Goal: Task Accomplishment & Management: Complete application form

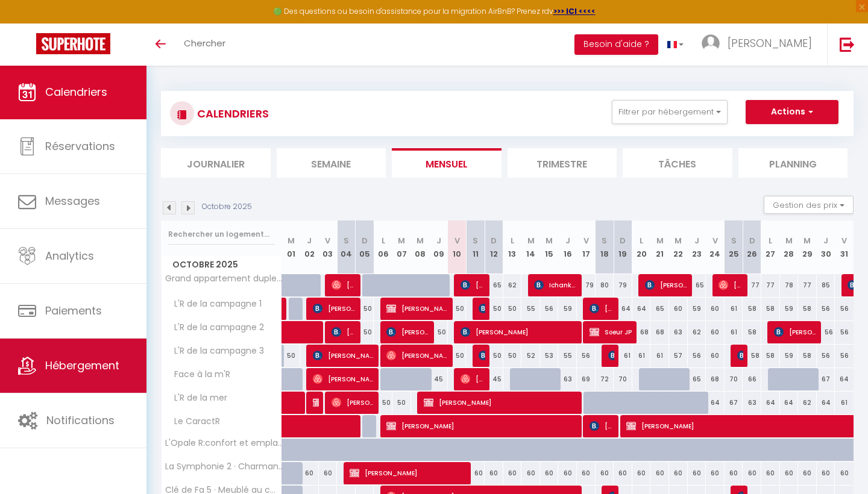
click at [77, 381] on link "Hébergement" at bounding box center [73, 366] width 146 height 54
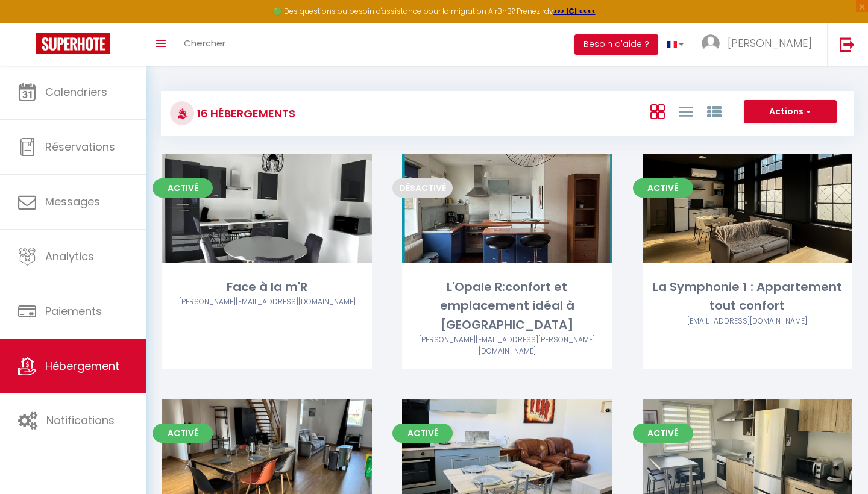
click at [794, 110] on button "Actions" at bounding box center [789, 112] width 93 height 24
click at [774, 137] on li "Créer un Hébergement" at bounding box center [780, 136] width 110 height 13
select select "3"
select select "2"
select select "1"
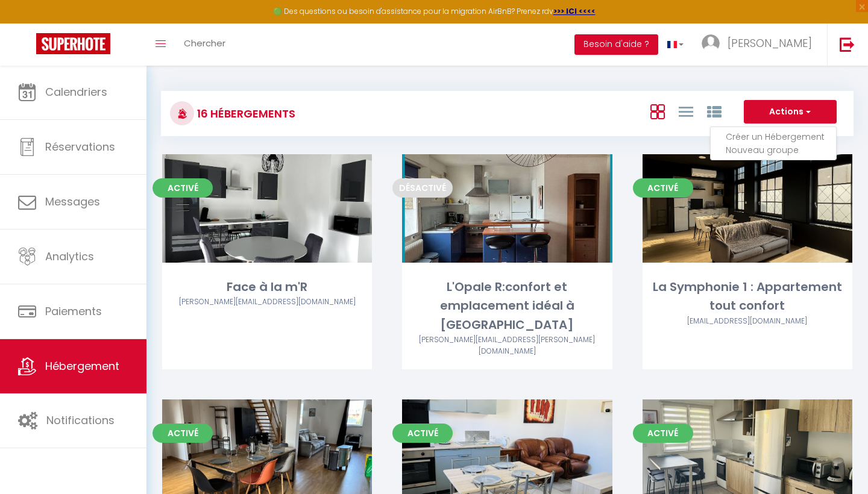
select select "1"
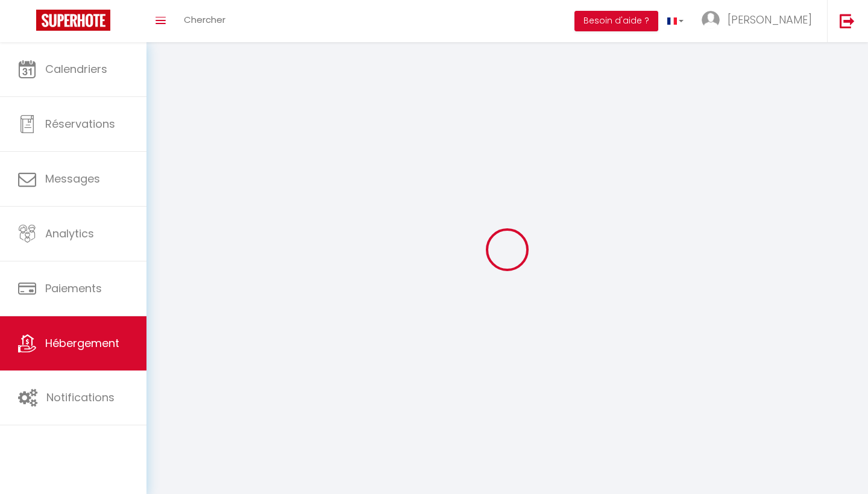
checkbox input "false"
select select
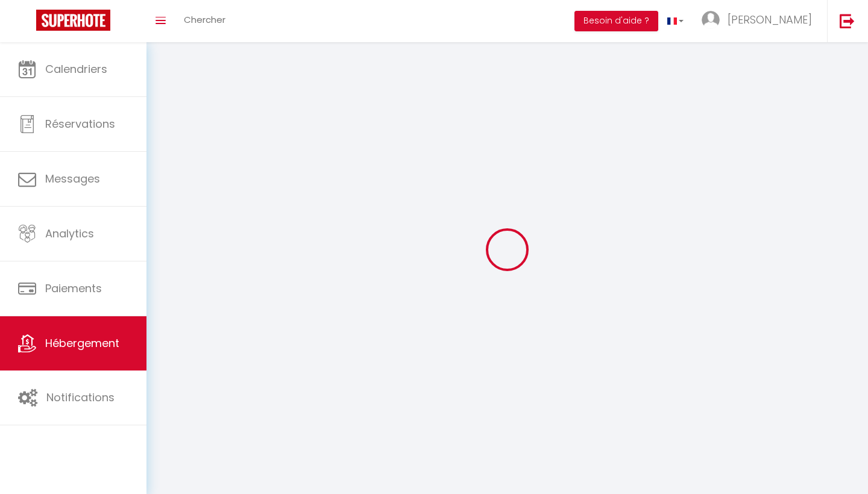
select select
select select "15:00"
select select "23:45"
select select "11:00"
select select "30"
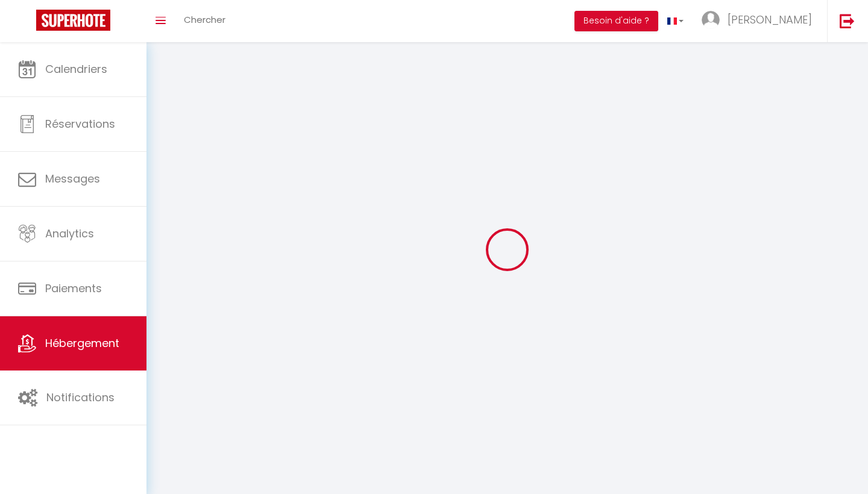
select select "120"
select select "1"
select select
select select "28"
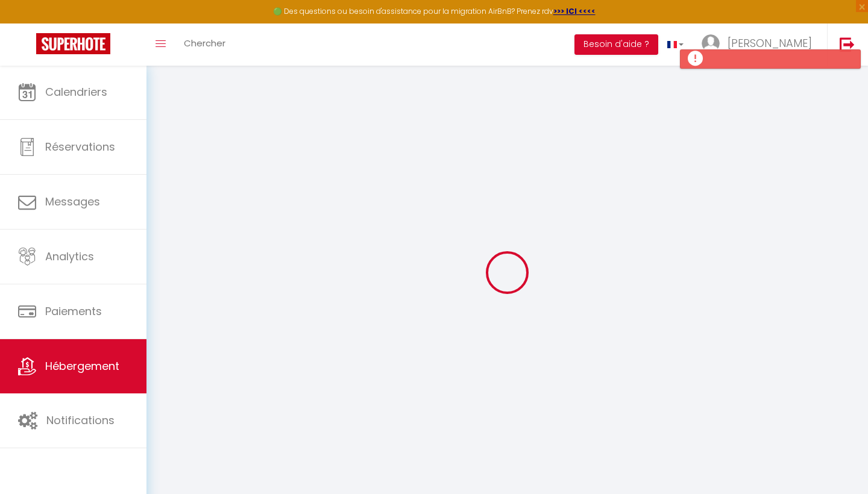
select select
checkbox input "false"
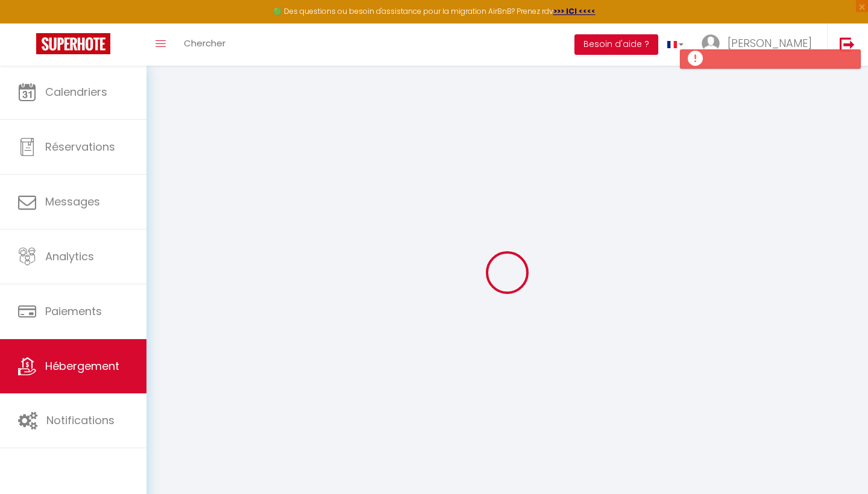
select select
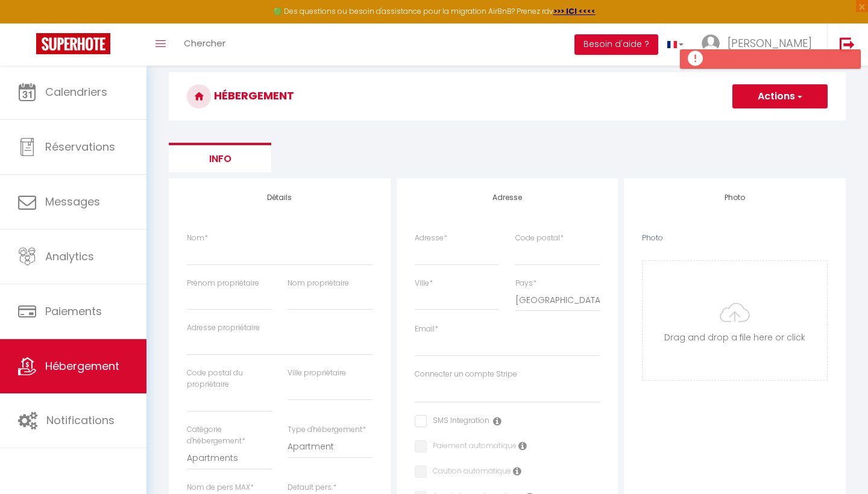
scroll to position [40, 0]
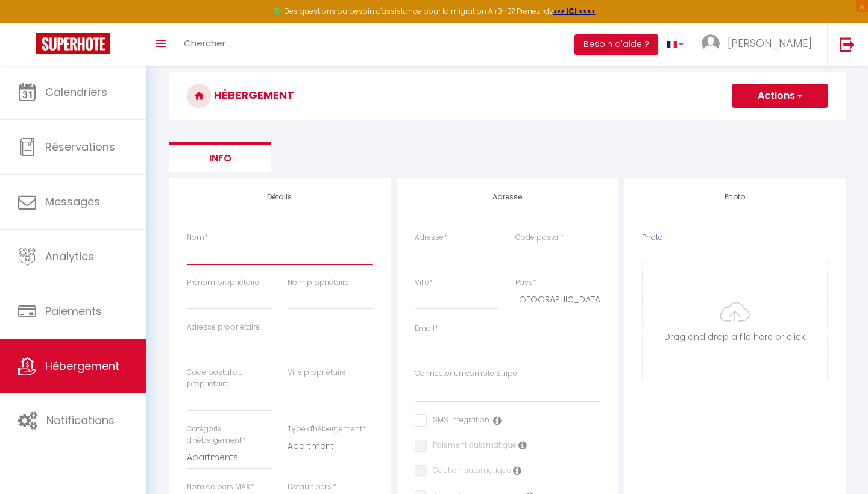
type input "L"
select select
checkbox input "false"
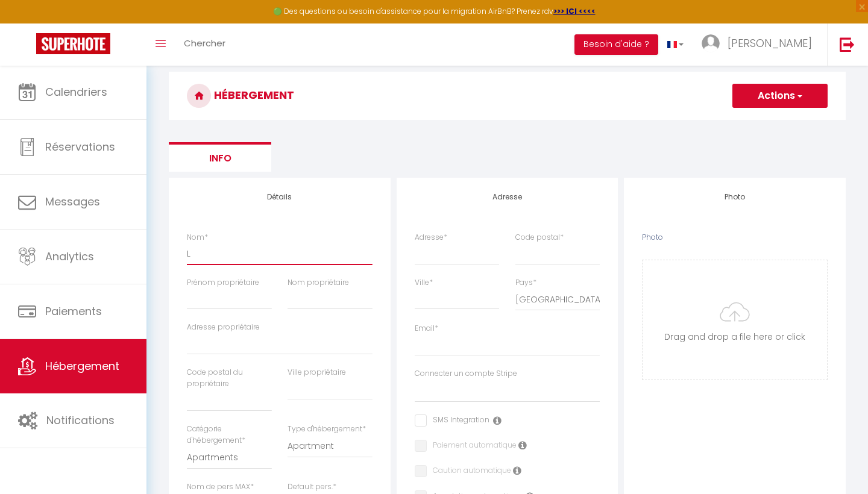
checkbox input "false"
select select
type input "L'"
select select
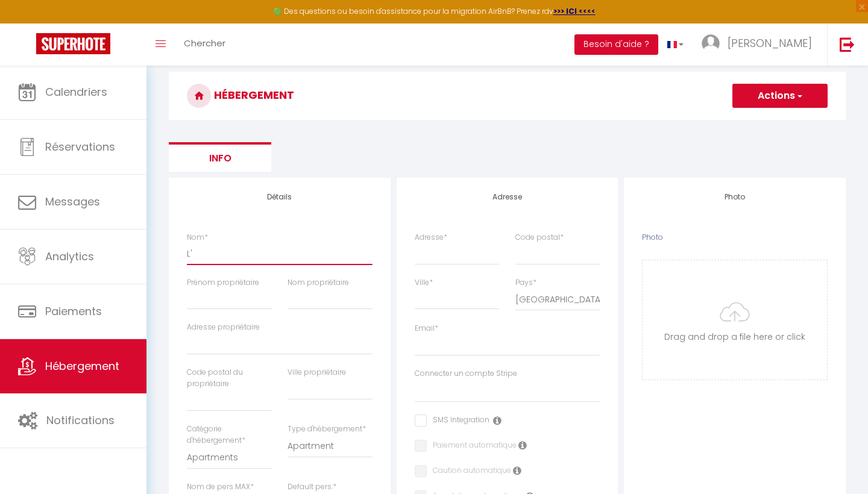
checkbox input "false"
select select
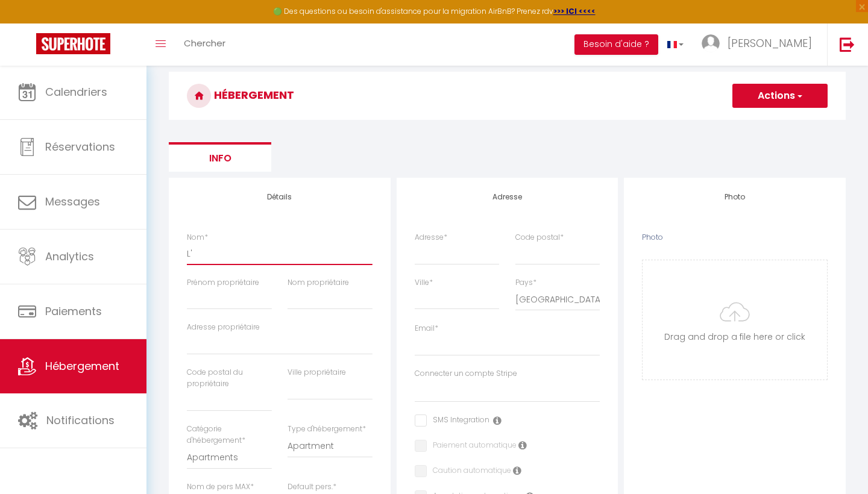
select select
type input "L"
select select
checkbox input "false"
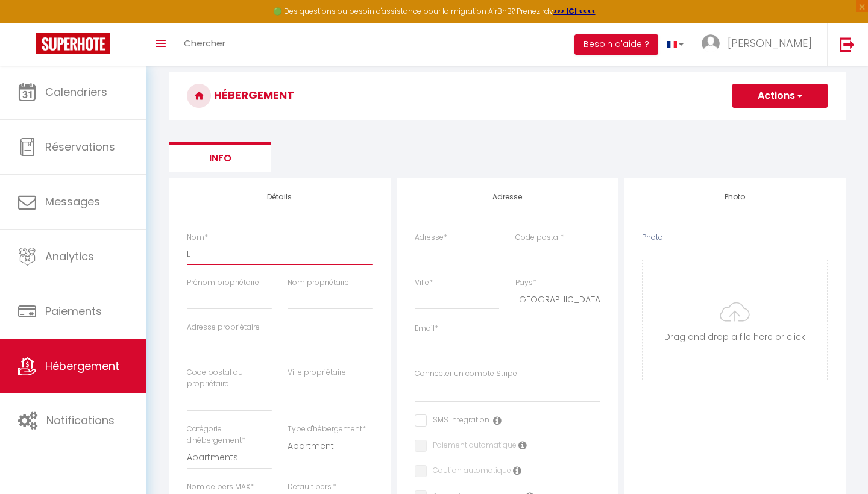
checkbox input "false"
select select
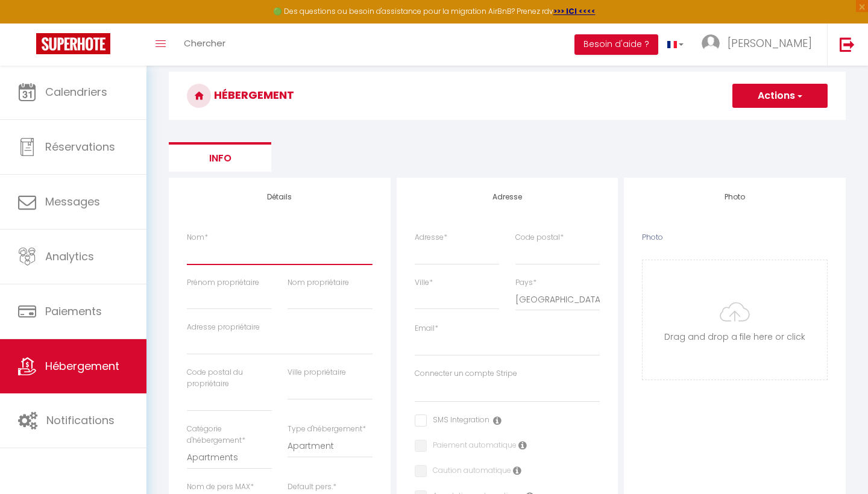
checkbox input "false"
select select
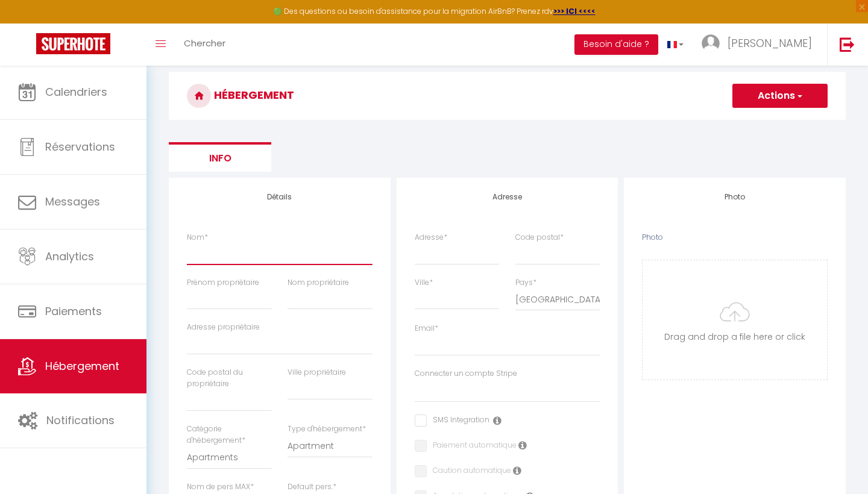
select select
type input "L"
select select
checkbox input "false"
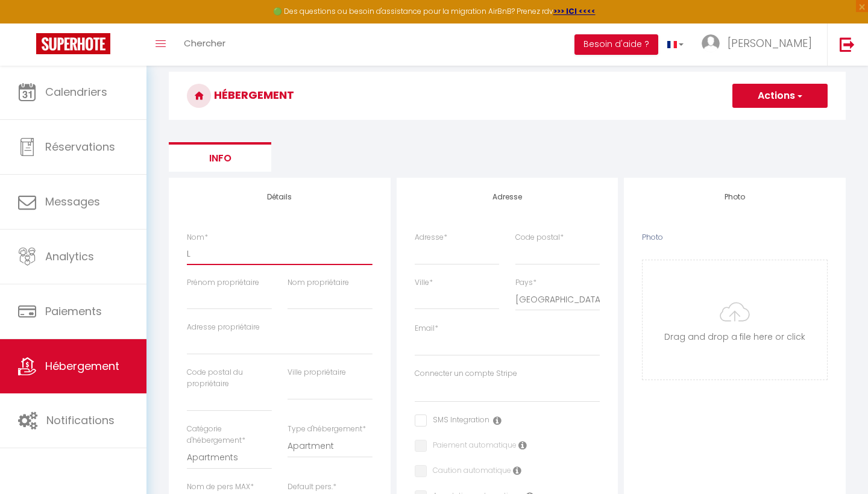
checkbox input "false"
select select
type input "Le"
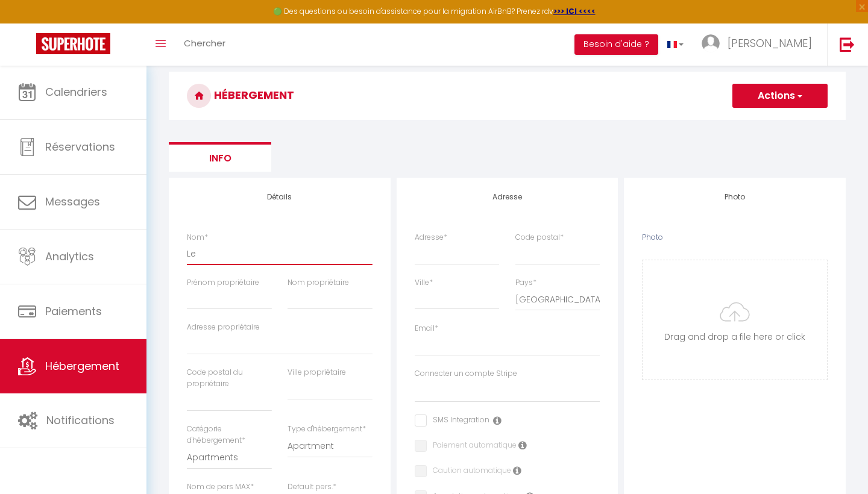
select select
checkbox input "false"
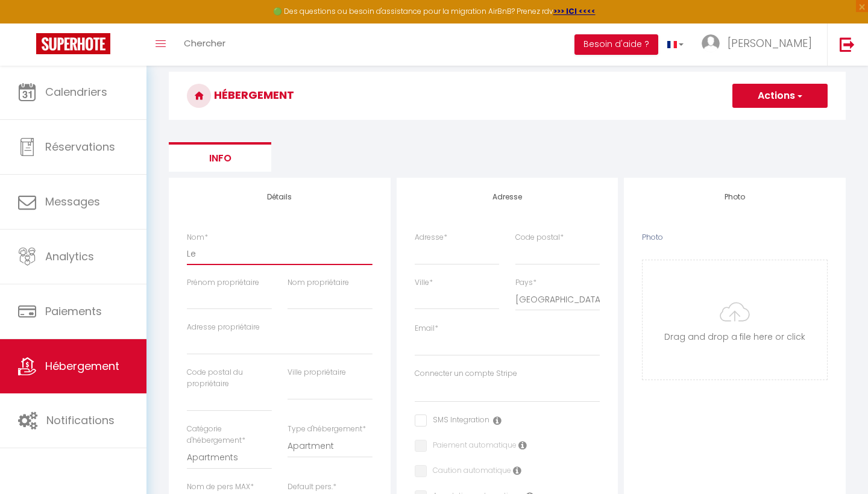
select select
type input "Le"
select select
checkbox input "false"
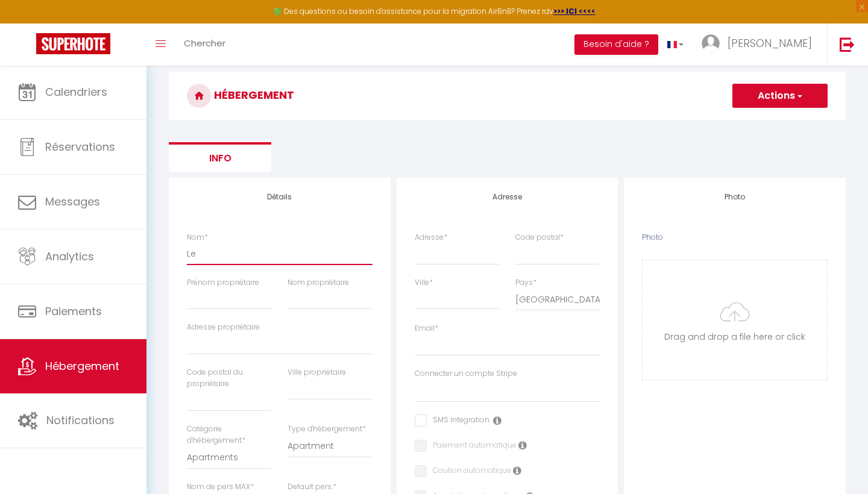
checkbox input "false"
select select
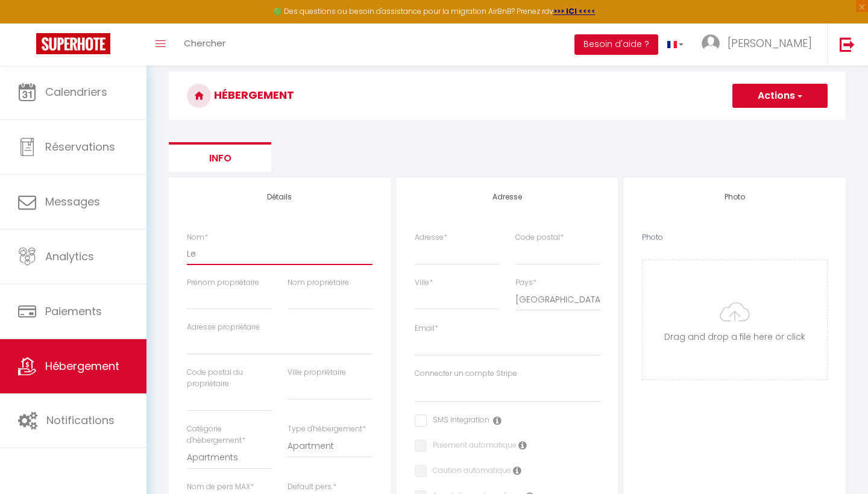
type input "Le b"
select select
checkbox input "false"
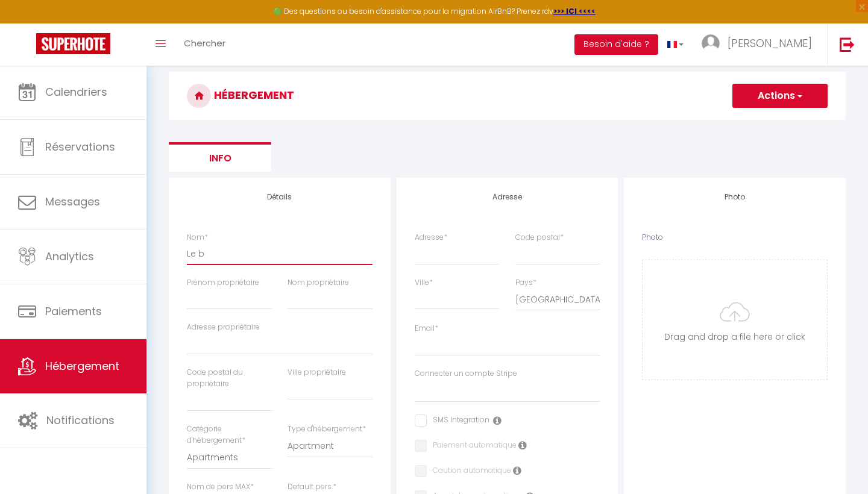
checkbox input "false"
select select
type input "Le bo"
select select
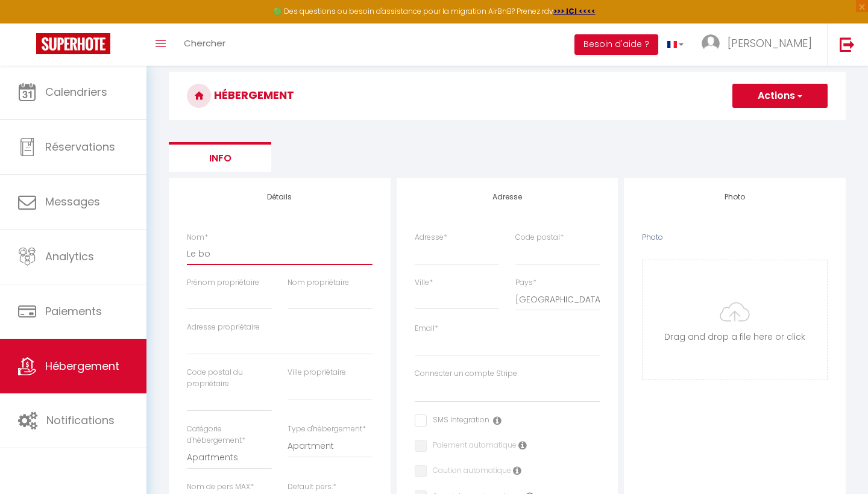
checkbox input "false"
select select
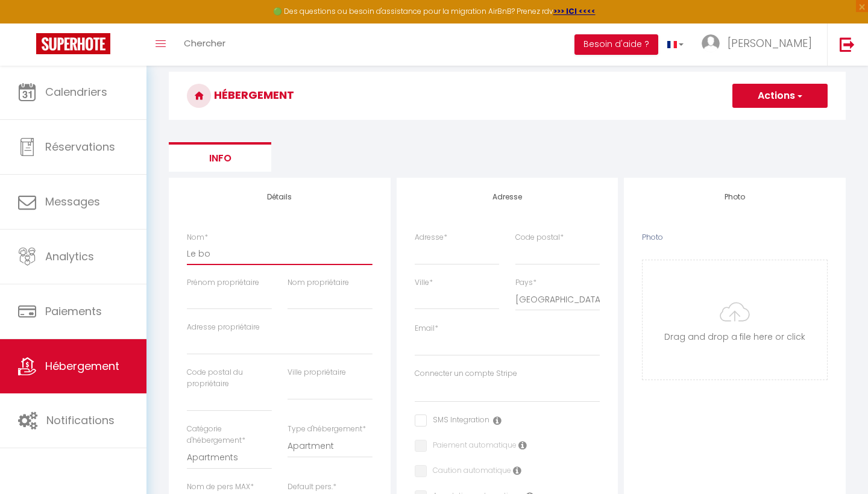
select select
type input "Le boo"
select select
checkbox input "false"
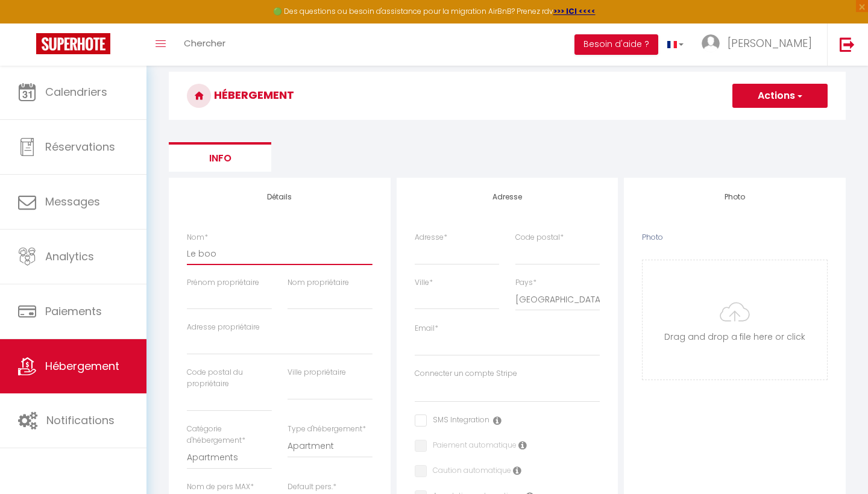
checkbox input "false"
select select
type input "Le bo"
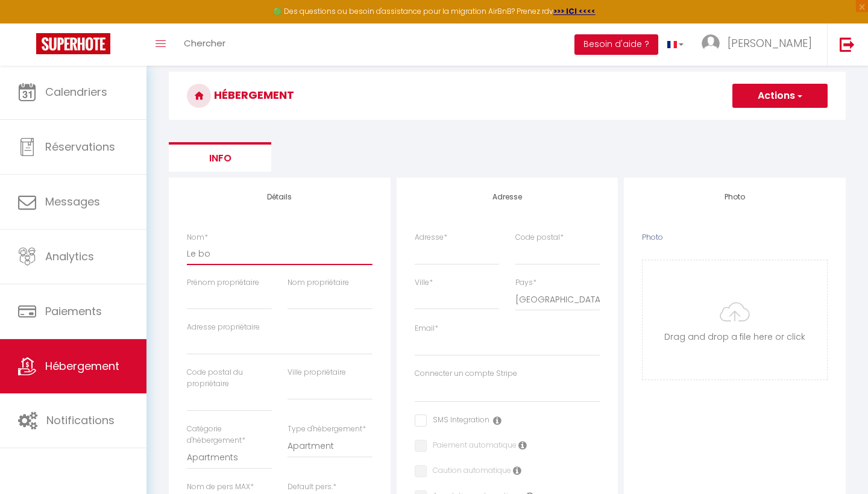
select select
checkbox input "false"
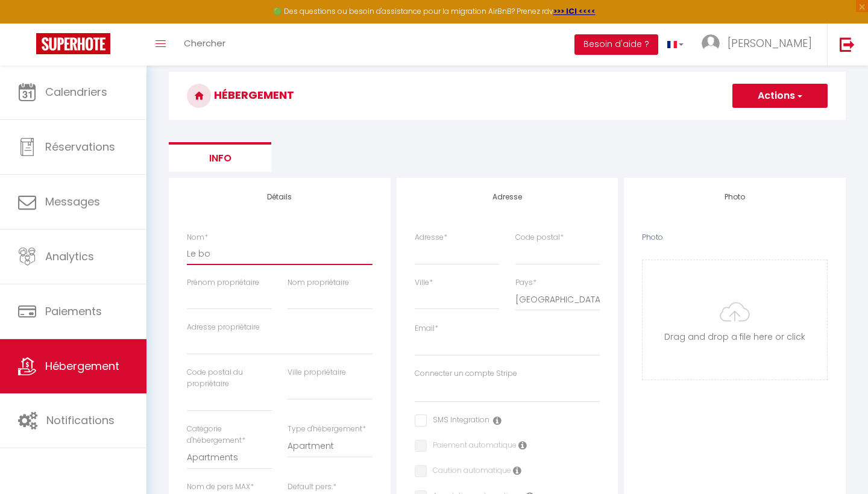
select select
type input "Le bom"
select select
checkbox input "false"
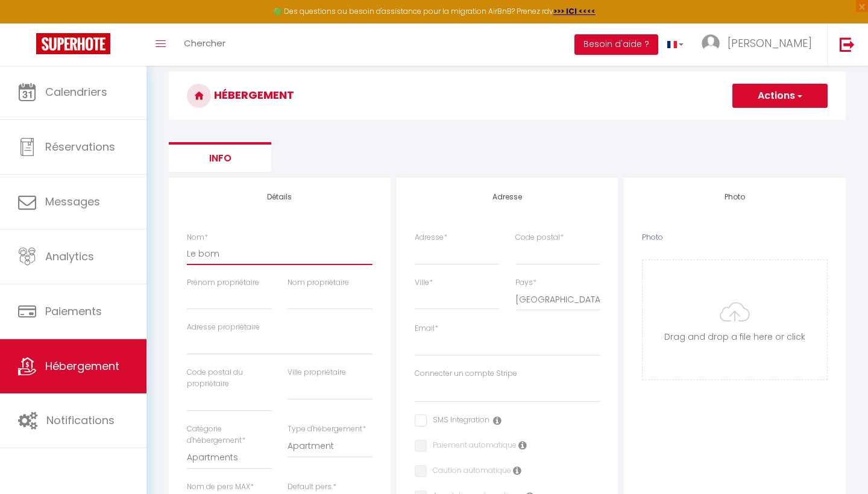
checkbox input "false"
select select
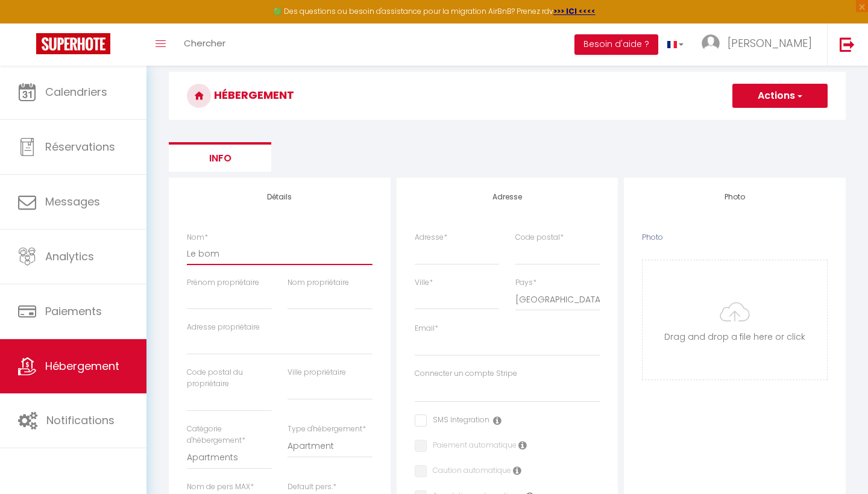
type input "Le bo"
select select
checkbox input "false"
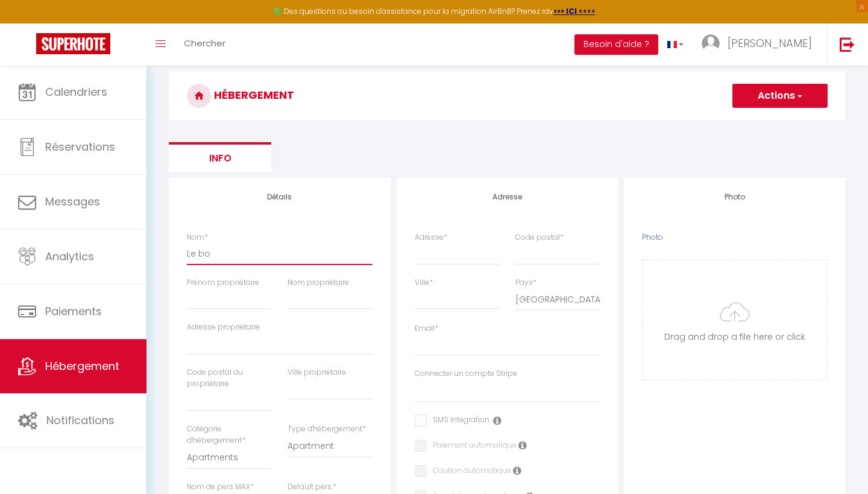
checkbox input "false"
select select
type input "Le bol"
select select
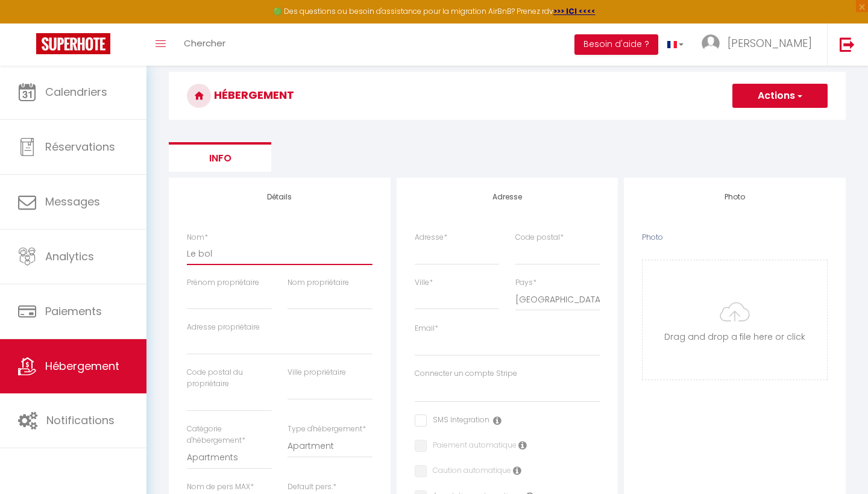
checkbox input "false"
select select
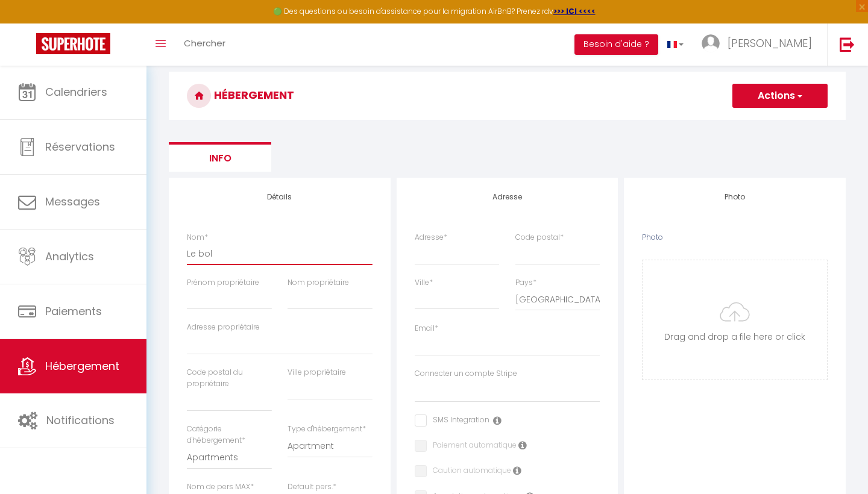
select select
type input "Le bol"
select select
checkbox input "false"
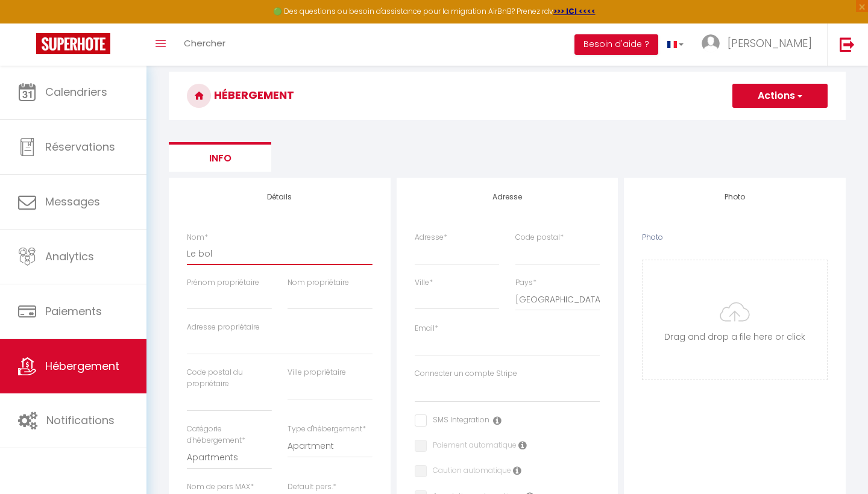
checkbox input "false"
select select
type input "Le bol d"
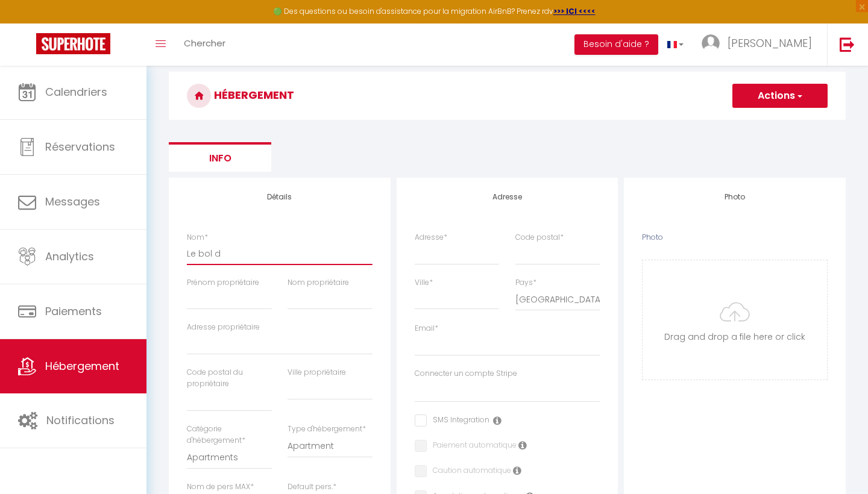
select select
checkbox input "false"
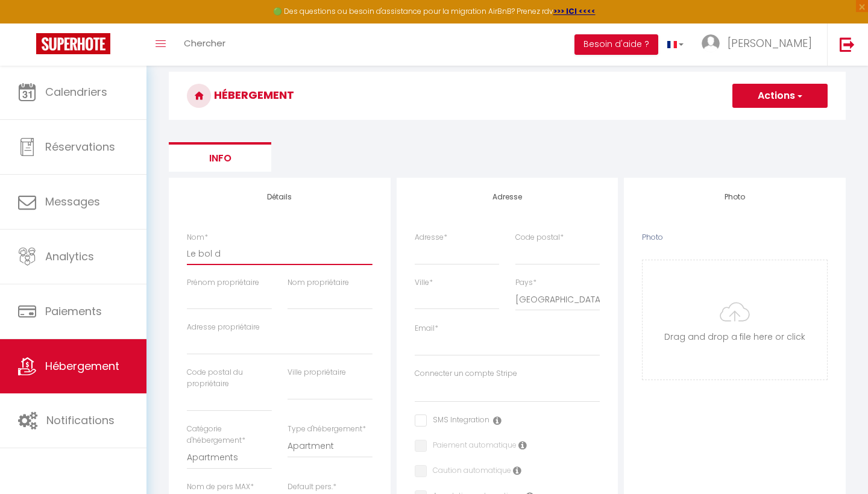
select select
type input "Le bol d'"
select select
checkbox input "false"
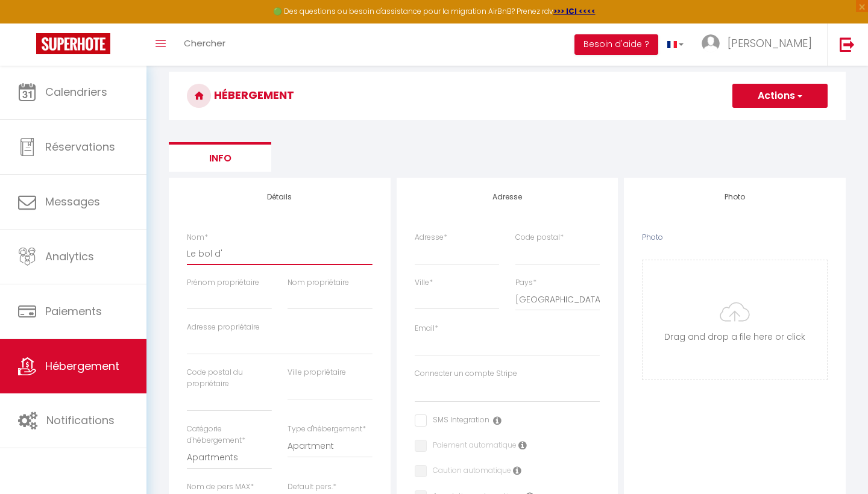
checkbox input "false"
select select
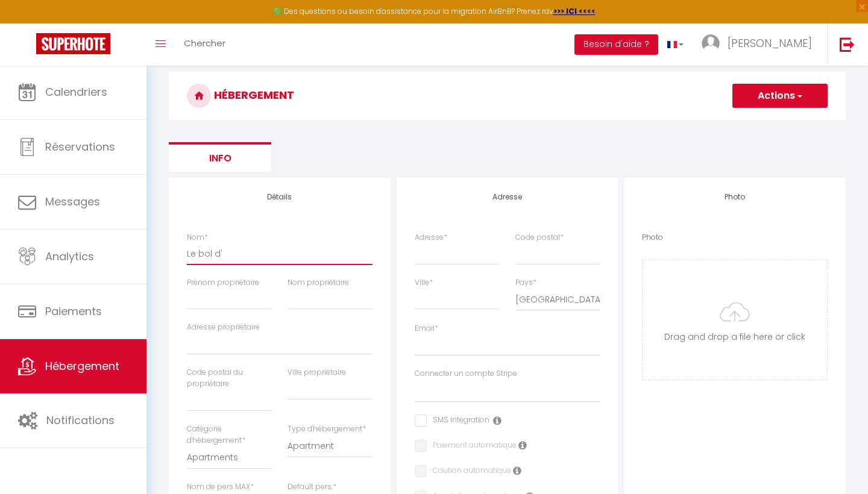
type input "Le bol d'R"
select select
checkbox input "false"
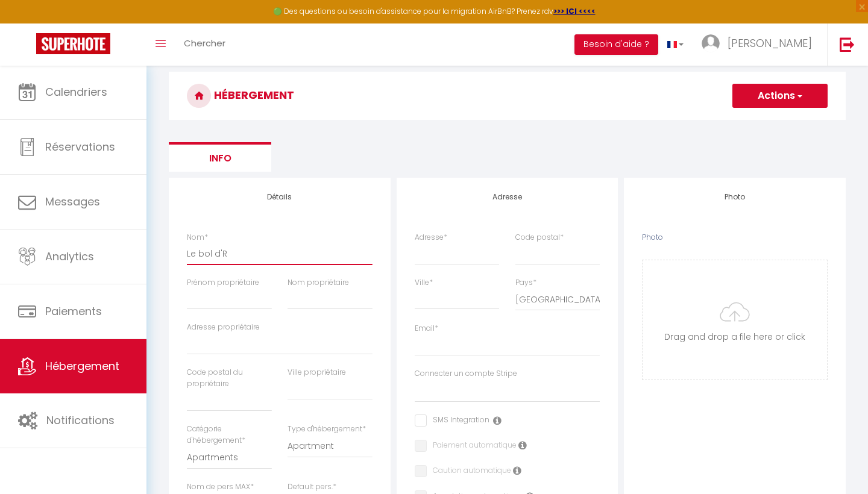
checkbox input "false"
select select
type input "Le bol d'R"
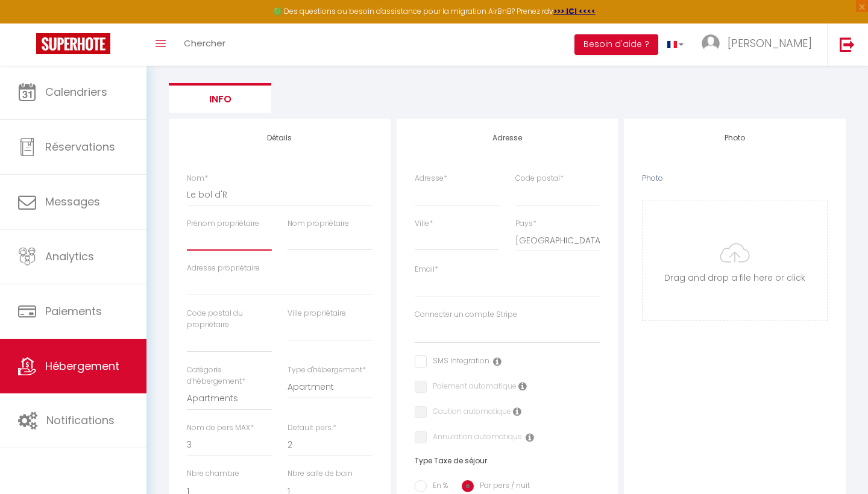
scroll to position [100, 0]
type input "F"
select select
checkbox input "false"
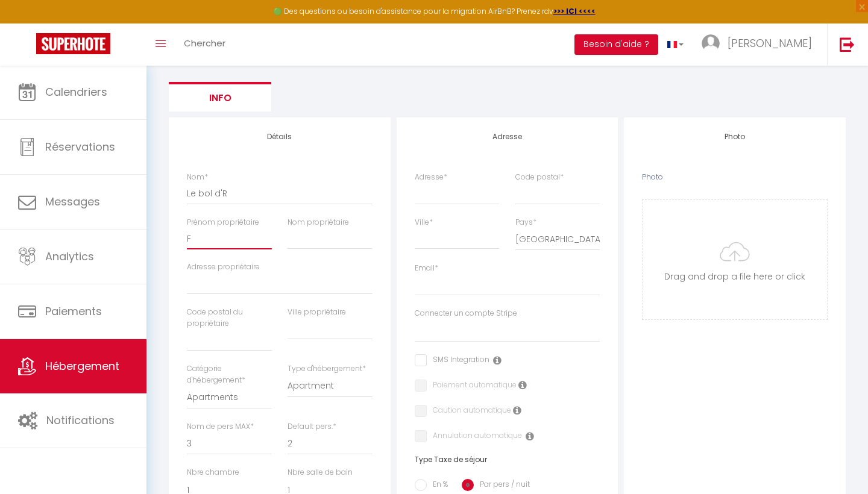
checkbox input "false"
select select
type input "Fa"
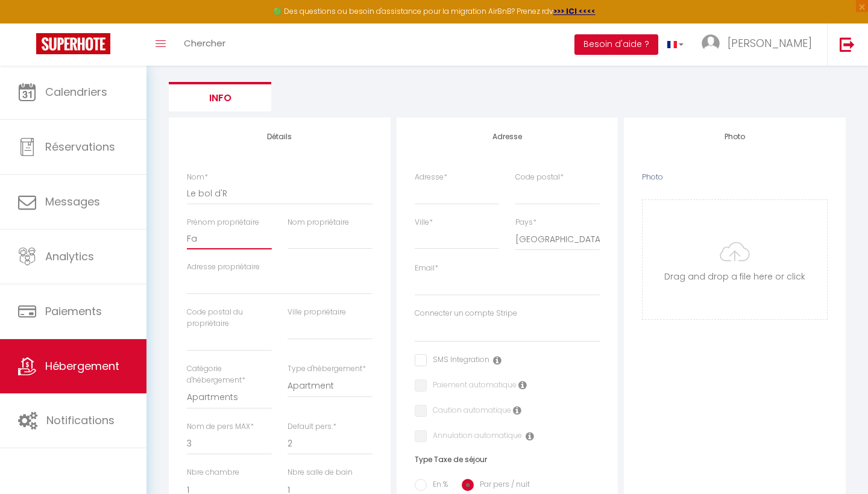
select select
checkbox input "false"
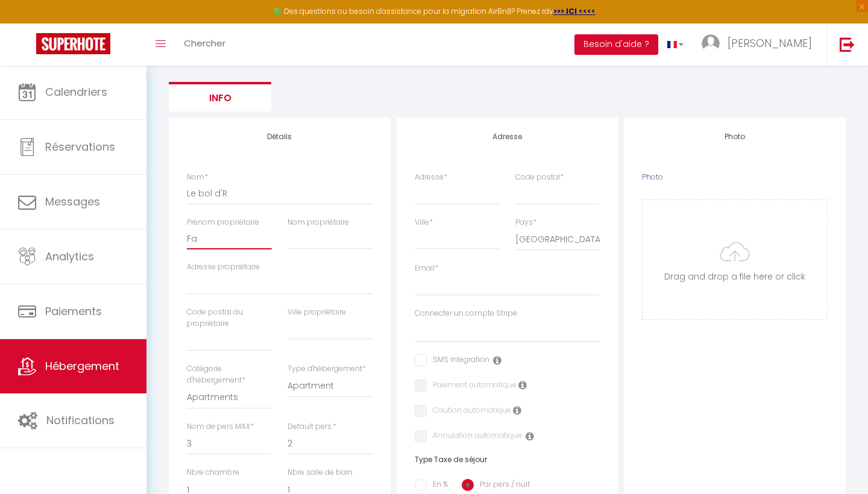
select select
type input "Fab"
select select
checkbox input "false"
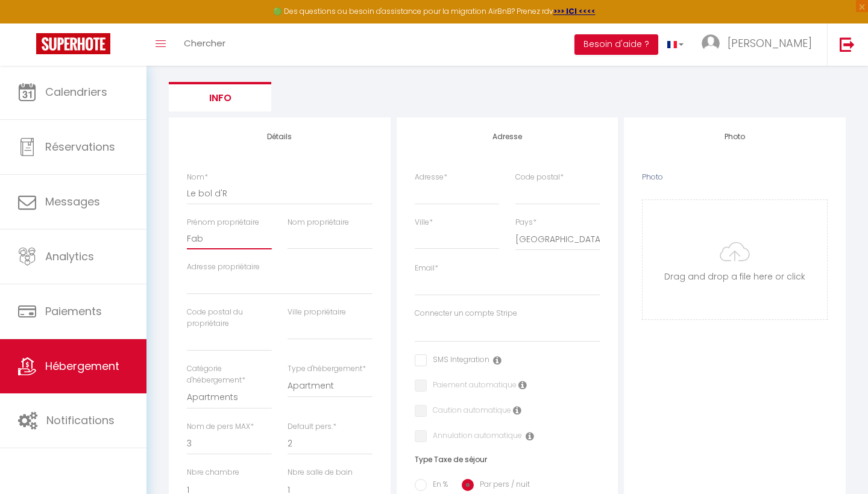
checkbox input "false"
select select
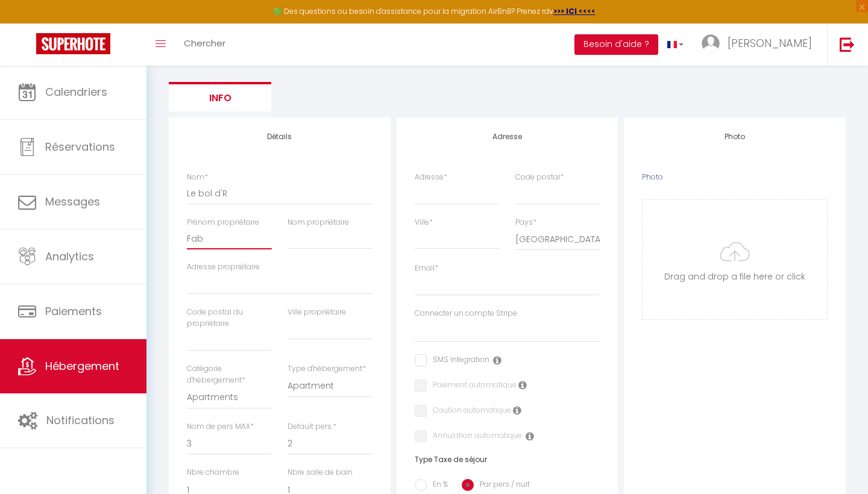
type input "Fabi"
select select
checkbox input "false"
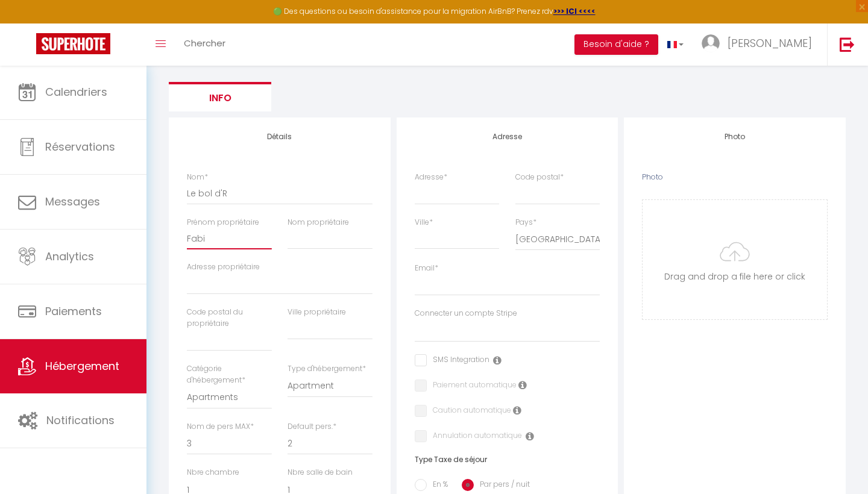
checkbox input "false"
click at [335, 195] on input "Le bol d'R" at bounding box center [280, 194] width 186 height 22
click at [574, 368] on div "Adresse Adresse * 6 rue Loridan Code postal * 59820 Ville * Gravelines Pays * F…" at bounding box center [507, 390] width 222 height 547
click at [451, 280] on input "Email *" at bounding box center [508, 285] width 186 height 22
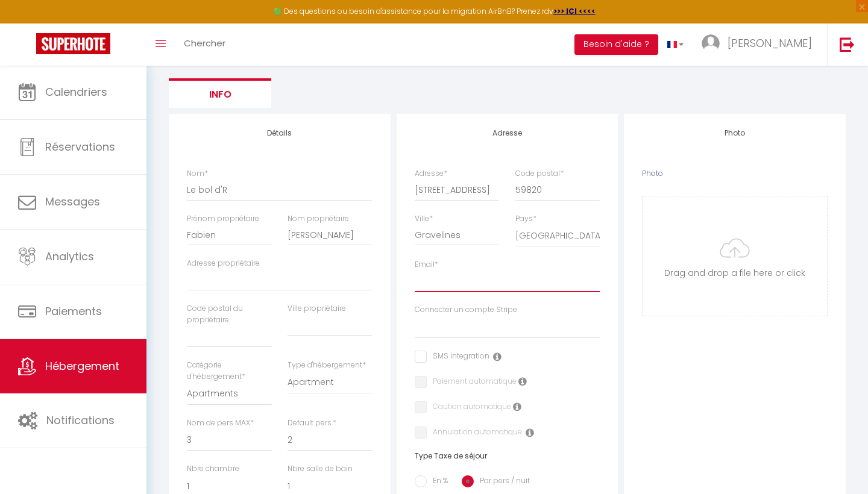
scroll to position [111, 0]
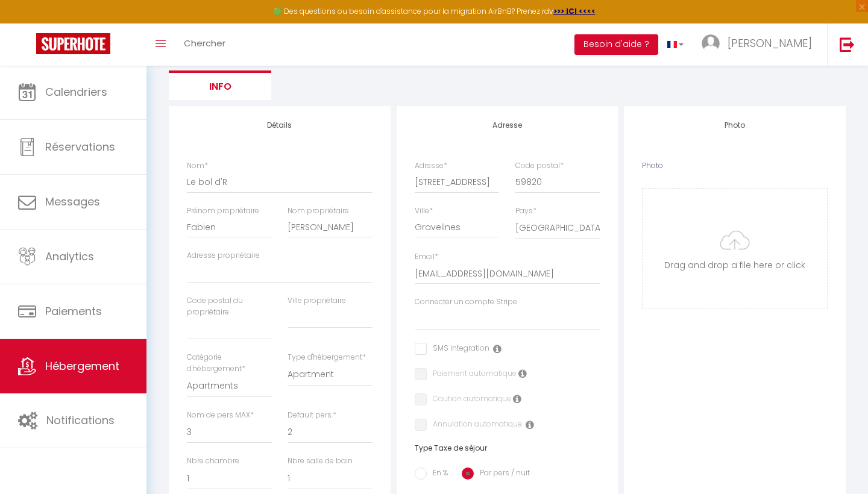
click at [438, 255] on span "*" at bounding box center [436, 256] width 4 height 10
click at [439, 263] on input "julieevrard59430@hotmail.fr" at bounding box center [508, 274] width 186 height 22
click at [436, 253] on span "*" at bounding box center [436, 256] width 4 height 10
click at [436, 263] on input "julieevrard59430@hotmail.fr" at bounding box center [508, 274] width 186 height 22
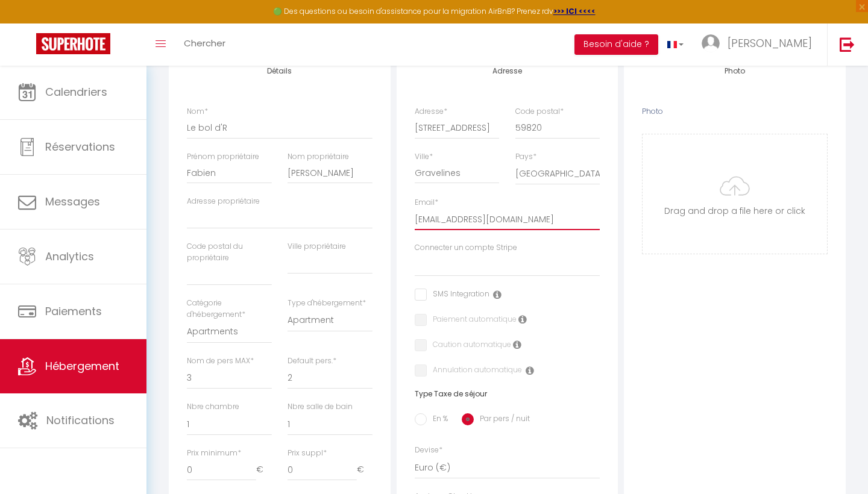
scroll to position [192, 0]
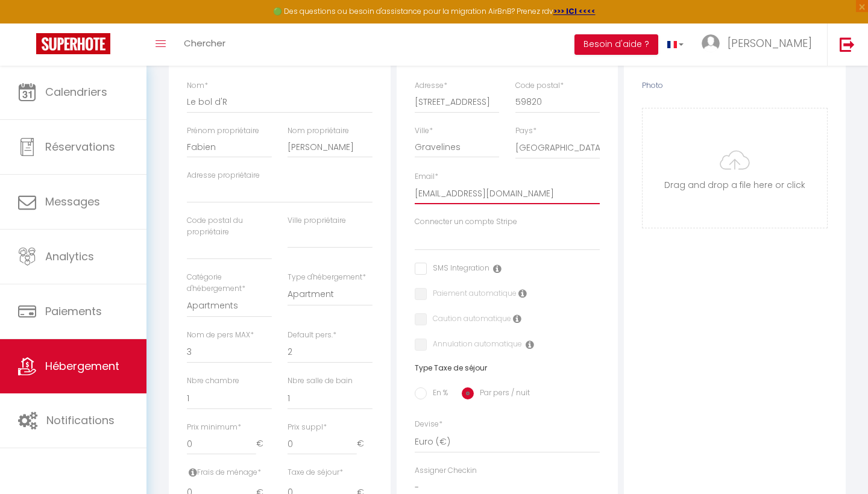
click at [430, 192] on input "julieevrard59430@hotmail.fr" at bounding box center [508, 194] width 186 height 22
drag, startPoint x: 485, startPoint y: 187, endPoint x: 479, endPoint y: 186, distance: 6.3
click at [479, 186] on input "julie.evrard59430@hotmail.fr" at bounding box center [508, 194] width 186 height 22
click at [533, 193] on input "julie.evrard59430@hotmail.fr" at bounding box center [508, 194] width 186 height 22
drag, startPoint x: 539, startPoint y: 195, endPoint x: 412, endPoint y: 195, distance: 127.1
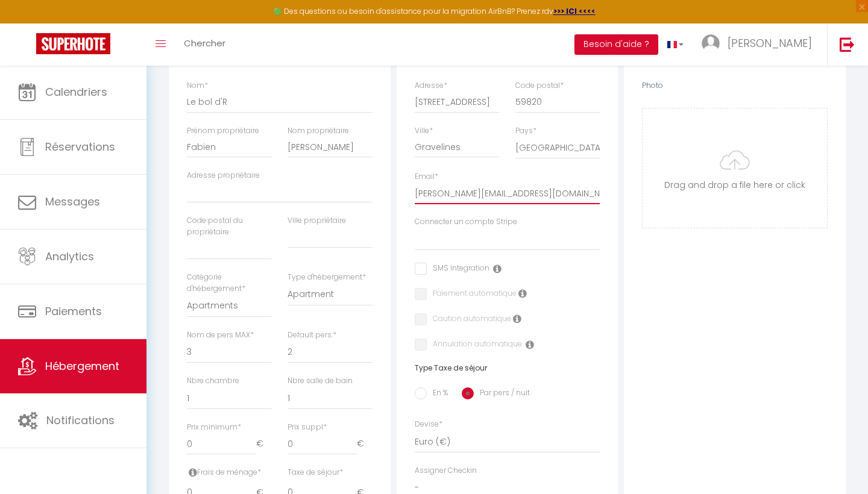
click at [412, 195] on div "Email * julie.evrard59430@hotmail.fr" at bounding box center [507, 193] width 201 height 45
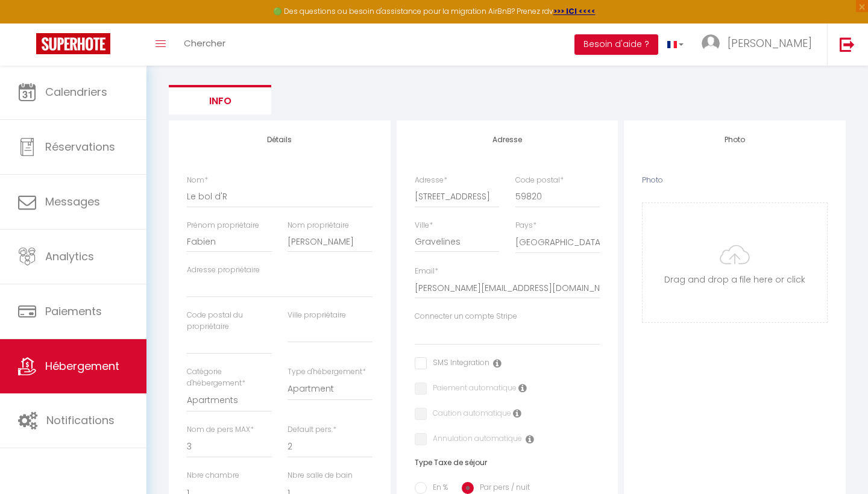
scroll to position [89, 0]
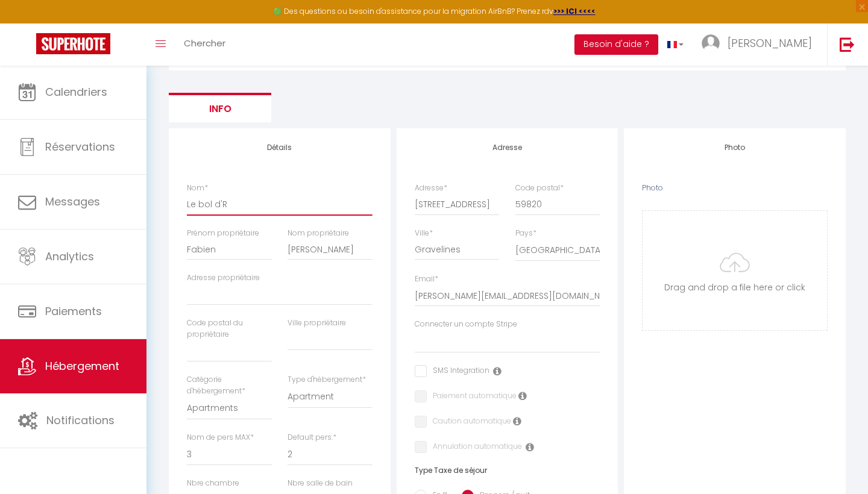
drag, startPoint x: 228, startPoint y: 198, endPoint x: 204, endPoint y: 198, distance: 24.7
click at [204, 198] on input "Le bol d'R" at bounding box center [280, 204] width 186 height 22
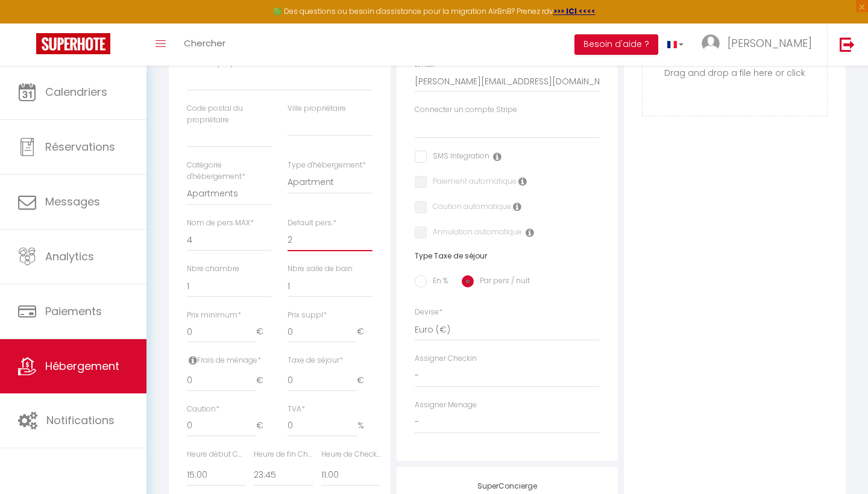
scroll to position [314, 0]
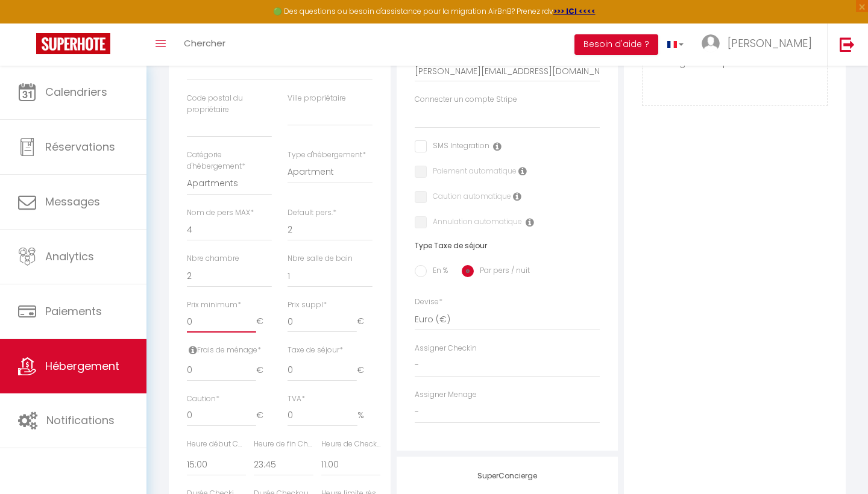
click at [235, 322] on input "0" at bounding box center [221, 322] width 69 height 22
click at [388, 262] on div "Détails Nom * L'R du phare Prénom propriétaire Fabien Nom propriétaire Rousseau…" at bounding box center [280, 252] width 222 height 696
click at [249, 364] on input "1" at bounding box center [221, 371] width 69 height 22
click at [249, 364] on input "2" at bounding box center [221, 371] width 69 height 22
click at [249, 364] on input "3" at bounding box center [221, 371] width 69 height 22
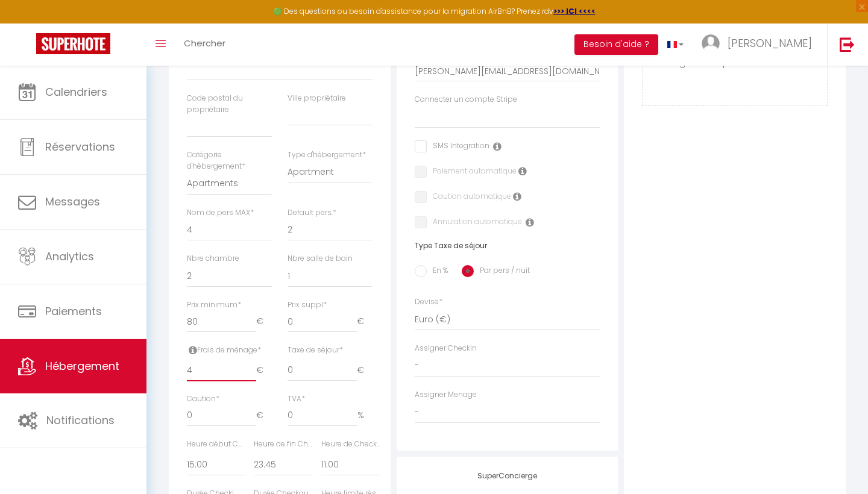
click at [249, 364] on input "4" at bounding box center [221, 371] width 69 height 22
click at [249, 364] on input "5" at bounding box center [221, 371] width 69 height 22
click at [249, 364] on input "6" at bounding box center [221, 371] width 69 height 22
click at [249, 364] on input "7" at bounding box center [221, 371] width 69 height 22
click at [249, 364] on input "8" at bounding box center [221, 371] width 69 height 22
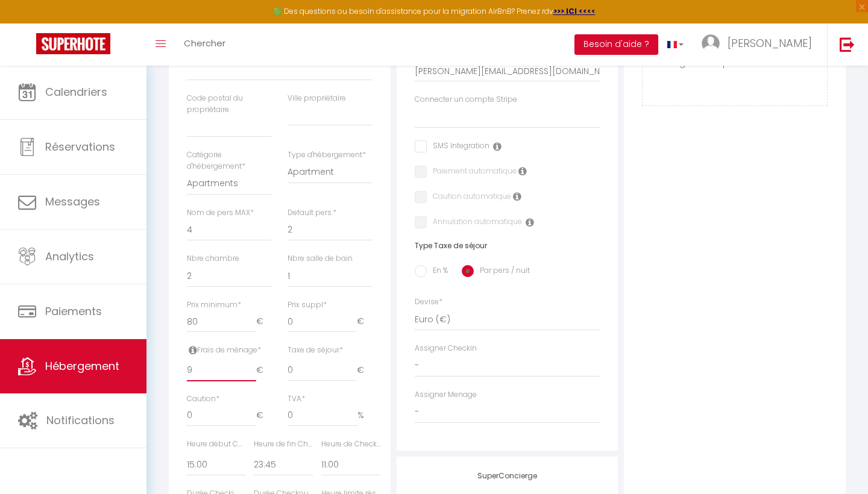
click at [248, 361] on input "9" at bounding box center [221, 371] width 69 height 22
click at [252, 361] on input "10" at bounding box center [221, 371] width 69 height 22
click at [252, 361] on input "11" at bounding box center [221, 371] width 69 height 22
click at [252, 361] on input "12" at bounding box center [221, 371] width 69 height 22
click at [252, 361] on input "13" at bounding box center [221, 371] width 69 height 22
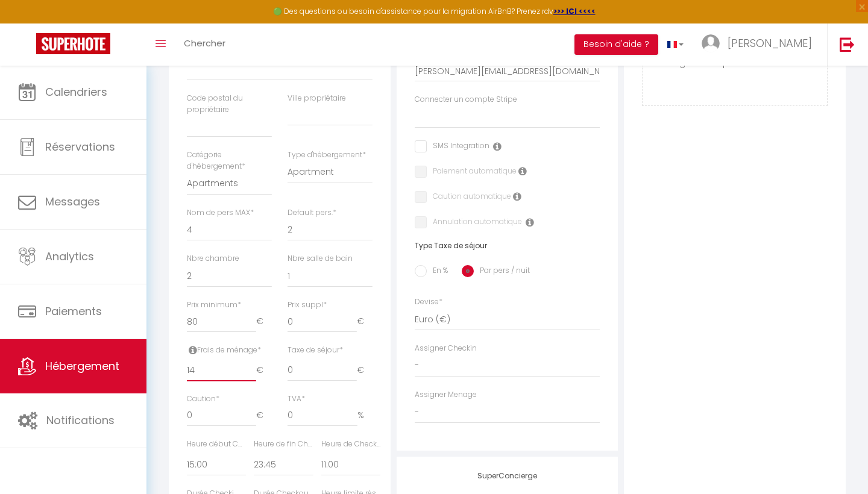
click at [252, 361] on input "14" at bounding box center [221, 371] width 69 height 22
click at [252, 361] on input "15" at bounding box center [221, 371] width 69 height 22
click at [252, 361] on input "16" at bounding box center [221, 371] width 69 height 22
click at [252, 361] on input "17" at bounding box center [221, 371] width 69 height 22
click at [252, 361] on input "18" at bounding box center [221, 371] width 69 height 22
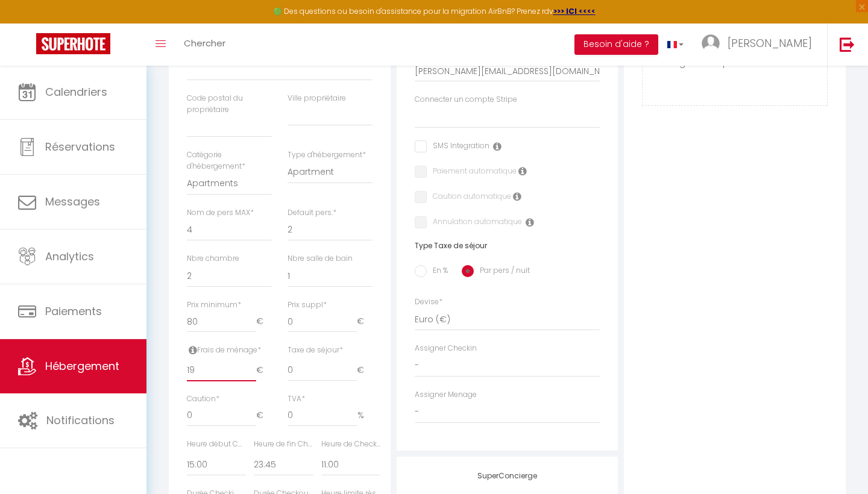
click at [252, 361] on input "19" at bounding box center [221, 371] width 69 height 22
click at [252, 361] on input "20" at bounding box center [221, 371] width 69 height 22
click at [252, 361] on input "21" at bounding box center [221, 371] width 69 height 22
click at [252, 361] on input "22" at bounding box center [221, 371] width 69 height 22
click at [252, 361] on input "23" at bounding box center [221, 371] width 69 height 22
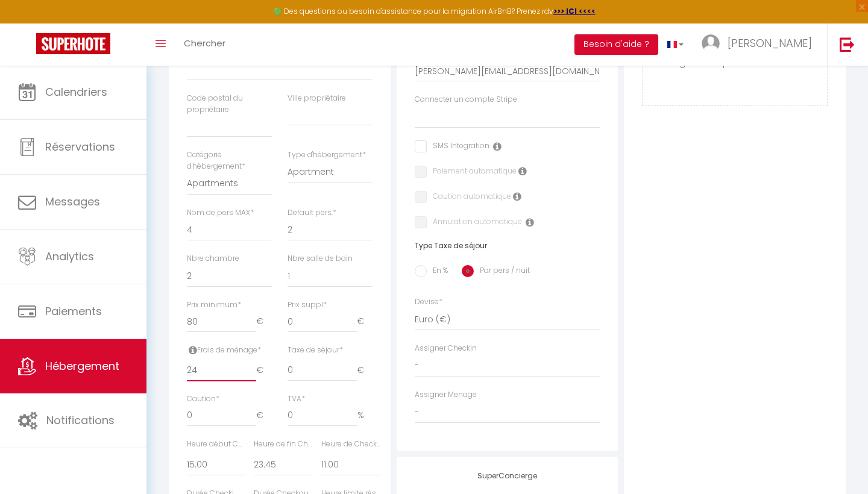
click at [252, 361] on input "24" at bounding box center [221, 371] width 69 height 22
click at [252, 361] on input "25" at bounding box center [221, 371] width 69 height 22
click at [252, 361] on input "26" at bounding box center [221, 371] width 69 height 22
click at [252, 361] on input "27" at bounding box center [221, 371] width 69 height 22
click at [252, 361] on input "28" at bounding box center [221, 371] width 69 height 22
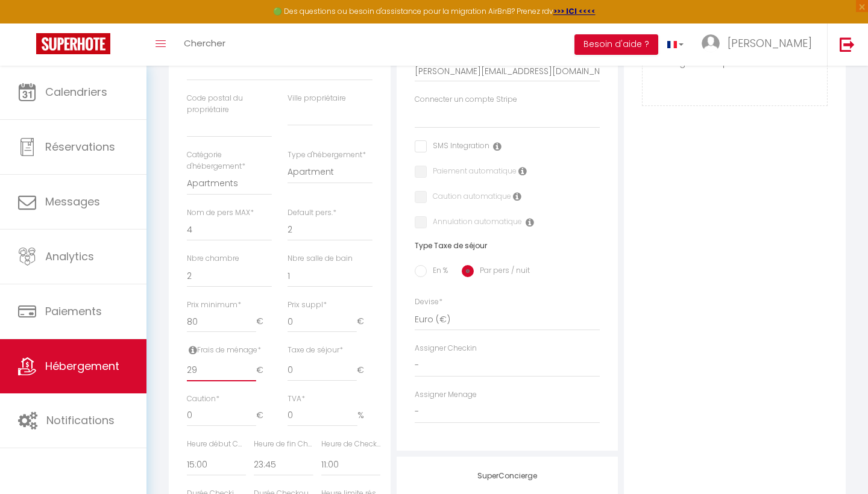
click at [252, 361] on input "29" at bounding box center [221, 371] width 69 height 22
click at [252, 361] on input "30" at bounding box center [221, 371] width 69 height 22
click at [252, 361] on input "31" at bounding box center [221, 371] width 69 height 22
click at [252, 361] on input "32" at bounding box center [221, 371] width 69 height 22
click at [252, 361] on input "33" at bounding box center [221, 371] width 69 height 22
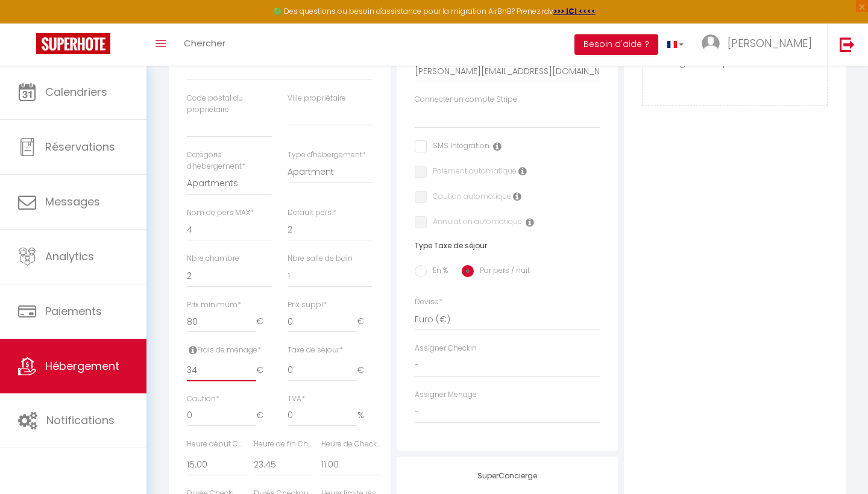
click at [252, 361] on input "34" at bounding box center [221, 371] width 69 height 22
click at [252, 361] on input "35" at bounding box center [221, 371] width 69 height 22
click at [252, 361] on input "36" at bounding box center [221, 371] width 69 height 22
click at [252, 361] on input "37" at bounding box center [221, 371] width 69 height 22
click at [252, 361] on input "38" at bounding box center [221, 371] width 69 height 22
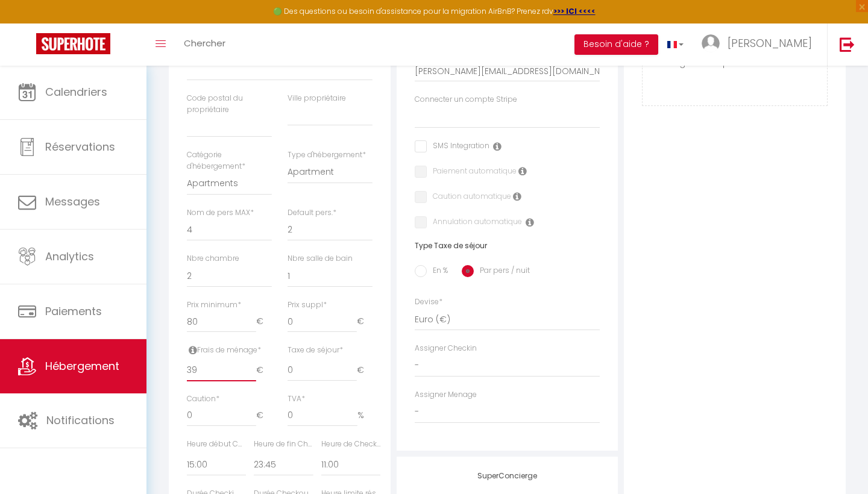
click at [252, 361] on input "39" at bounding box center [221, 371] width 69 height 22
click at [252, 361] on input "40" at bounding box center [221, 371] width 69 height 22
click at [252, 361] on input "41" at bounding box center [221, 371] width 69 height 22
click at [252, 361] on input "42" at bounding box center [221, 371] width 69 height 22
click at [252, 361] on input "43" at bounding box center [221, 371] width 69 height 22
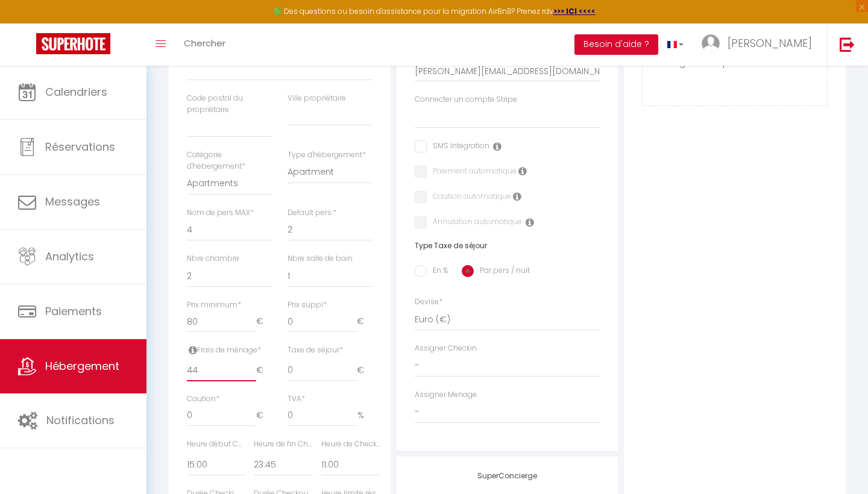
click at [252, 361] on input "44" at bounding box center [221, 371] width 69 height 22
click at [252, 361] on input "45" at bounding box center [221, 371] width 69 height 22
click at [252, 361] on input "46" at bounding box center [221, 371] width 69 height 22
click at [252, 361] on input "47" at bounding box center [221, 371] width 69 height 22
click at [252, 361] on input "48" at bounding box center [221, 371] width 69 height 22
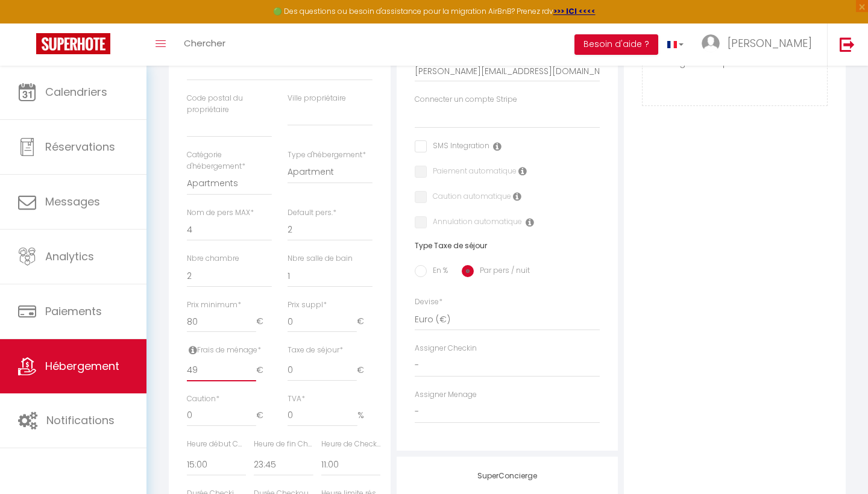
click at [252, 361] on input "49" at bounding box center [221, 371] width 69 height 22
click at [252, 360] on input "50" at bounding box center [221, 371] width 69 height 22
click at [211, 418] on input "0" at bounding box center [221, 416] width 69 height 22
click at [189, 411] on input "0" at bounding box center [221, 416] width 69 height 22
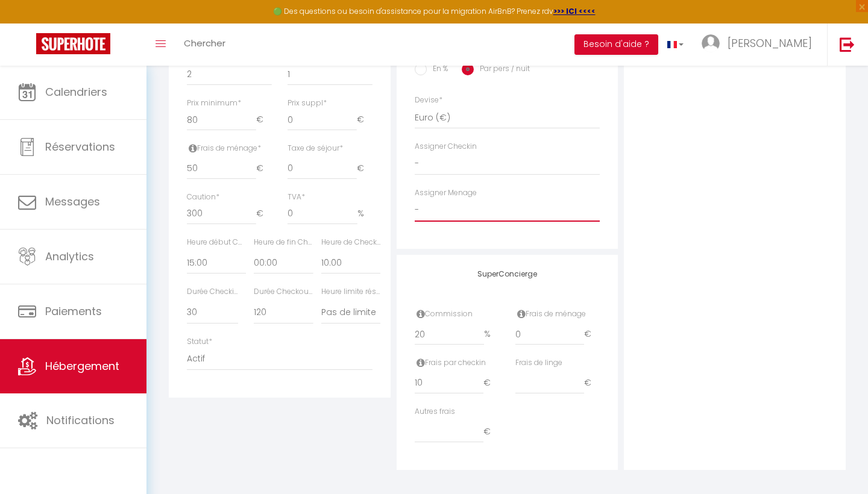
scroll to position [516, 0]
click at [477, 383] on input "9" at bounding box center [449, 383] width 69 height 22
click at [477, 383] on input "8" at bounding box center [449, 383] width 69 height 22
click at [477, 383] on input "7" at bounding box center [449, 383] width 69 height 22
click at [477, 383] on input "6" at bounding box center [449, 383] width 69 height 22
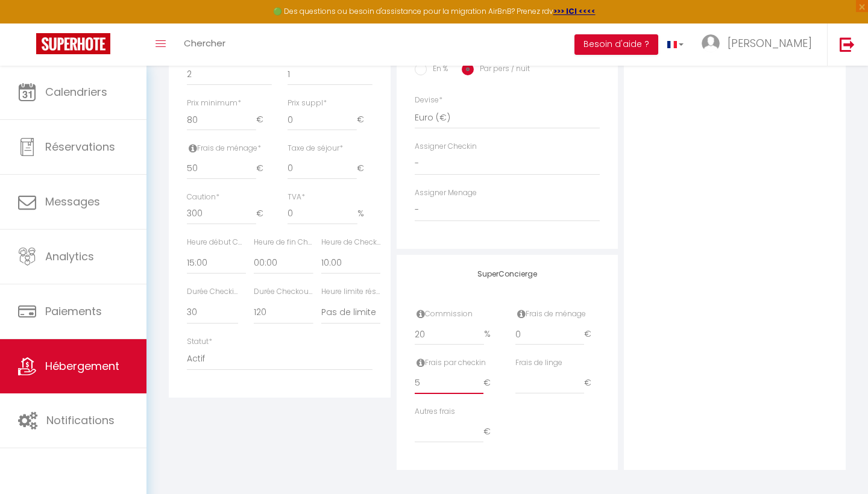
click at [477, 383] on input "5" at bounding box center [449, 383] width 69 height 22
click at [477, 383] on input "4" at bounding box center [449, 383] width 69 height 22
click at [477, 383] on input "3" at bounding box center [449, 383] width 69 height 22
click at [477, 383] on input "2" at bounding box center [449, 383] width 69 height 22
click at [477, 383] on input "1" at bounding box center [449, 383] width 69 height 22
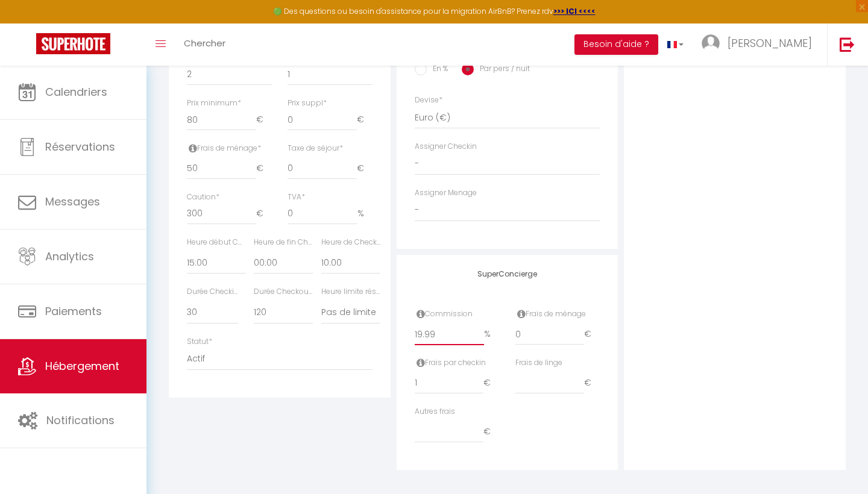
click at [480, 332] on input "19.99" at bounding box center [450, 335] width 70 height 22
click at [480, 332] on input "19.98" at bounding box center [450, 335] width 70 height 22
click at [480, 333] on input "19.5" at bounding box center [450, 335] width 70 height 22
drag, startPoint x: 446, startPoint y: 328, endPoint x: 390, endPoint y: 331, distance: 55.5
click at [390, 331] on div "Détails Nom * L'R du phare Prénom propriétaire Fabien Nom propriétaire Rousseau…" at bounding box center [507, 86] width 683 height 768
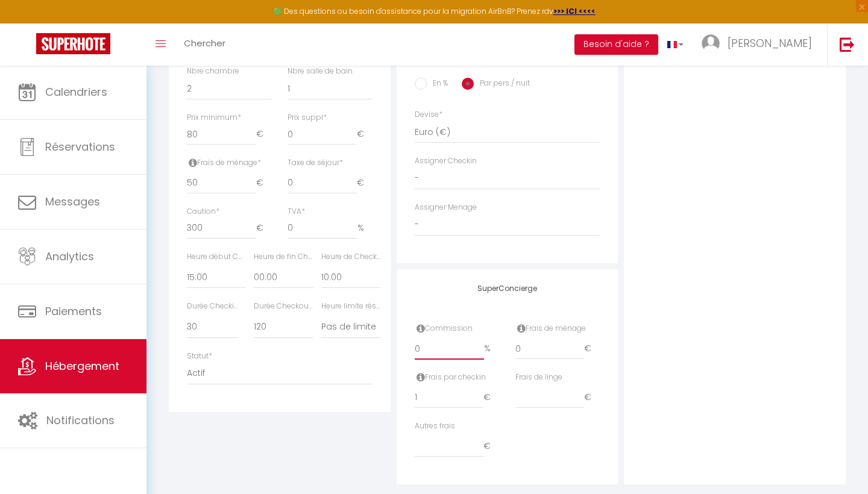
scroll to position [506, 0]
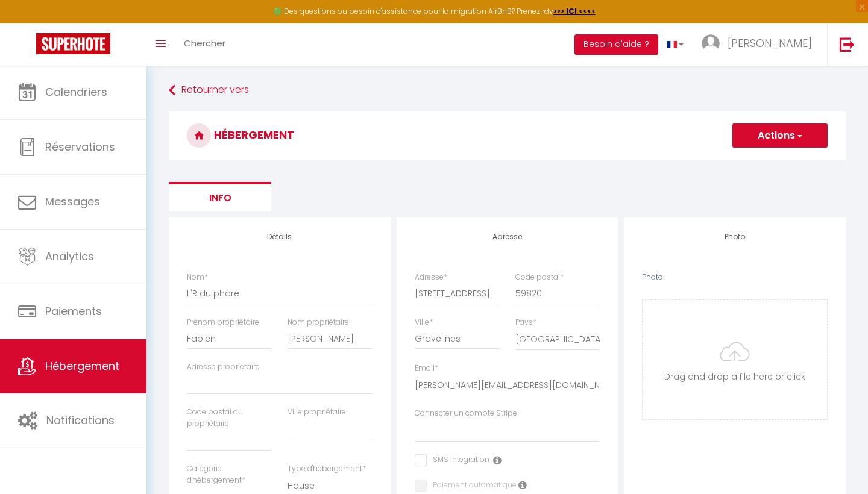
scroll to position [0, 0]
click at [806, 135] on button "Actions" at bounding box center [779, 136] width 95 height 24
click at [771, 163] on input "Enregistrer" at bounding box center [765, 162] width 45 height 12
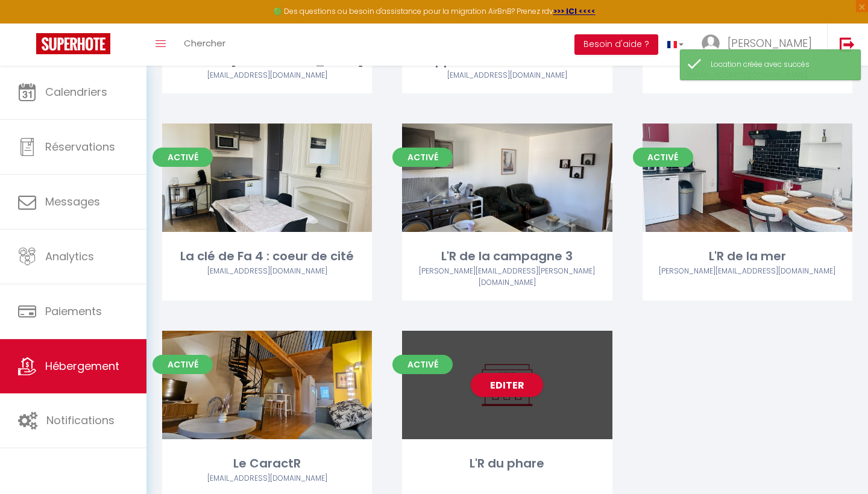
scroll to position [920, 0]
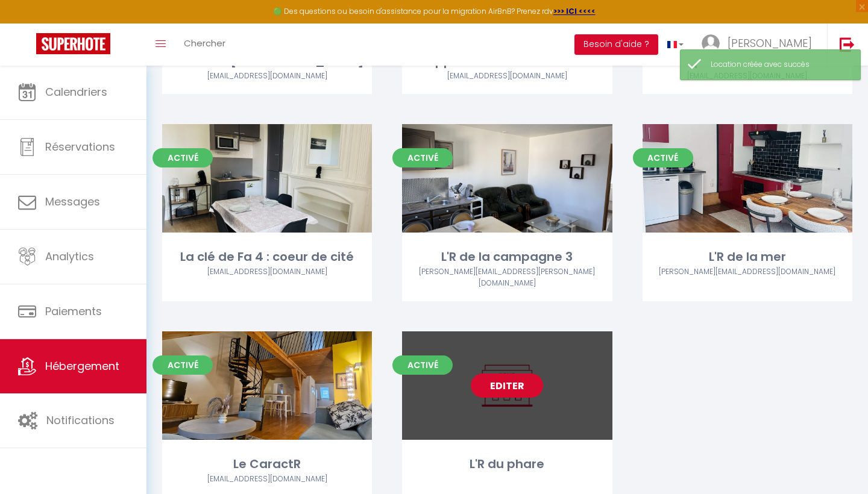
click at [515, 374] on link "Editer" at bounding box center [507, 386] width 72 height 24
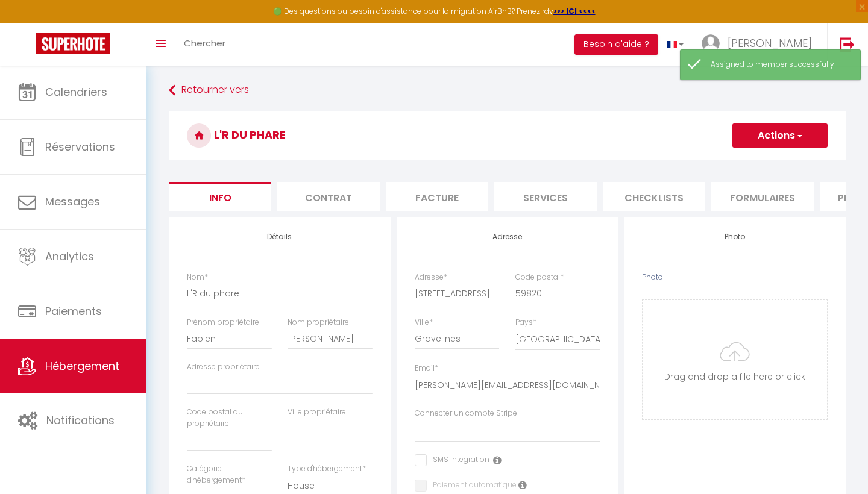
click at [771, 131] on button "Actions" at bounding box center [779, 136] width 95 height 24
click at [738, 166] on input "Enregistrer" at bounding box center [732, 162] width 45 height 12
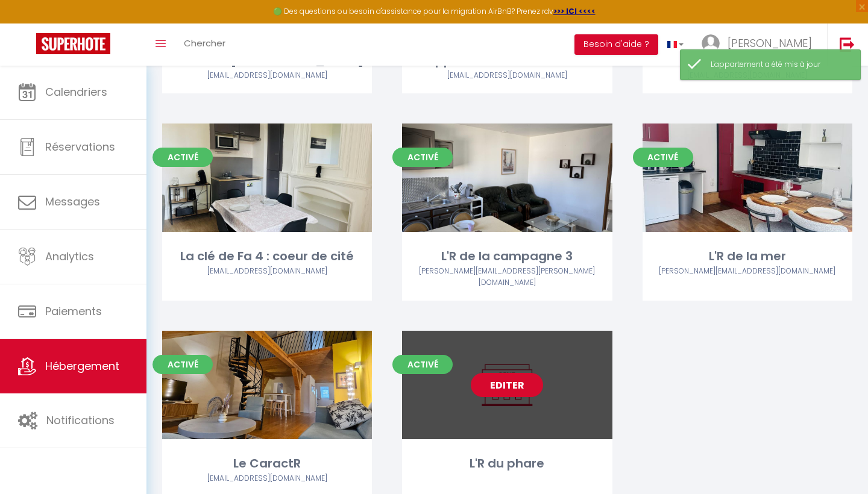
scroll to position [920, 0]
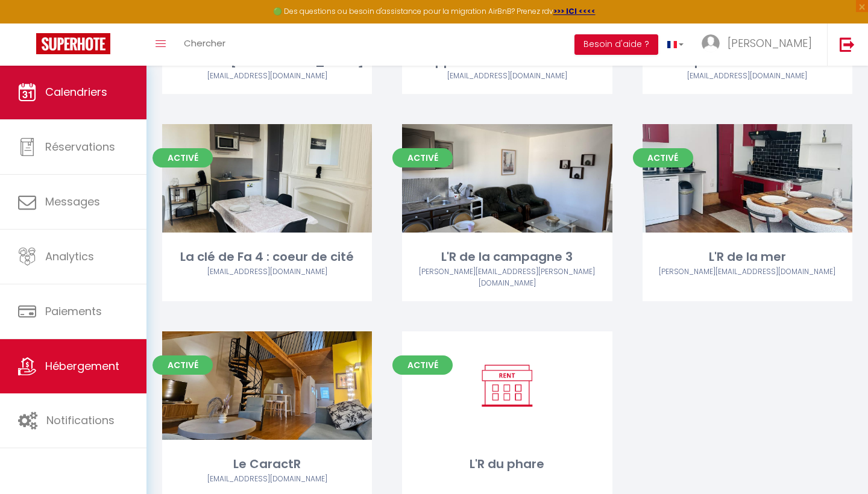
click at [99, 101] on link "Calendriers" at bounding box center [73, 92] width 146 height 54
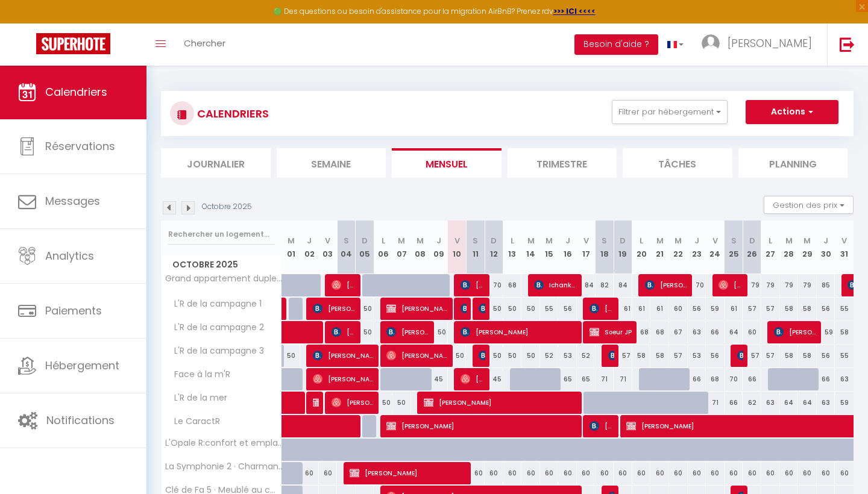
click at [802, 111] on button "Actions" at bounding box center [791, 112] width 93 height 24
click at [761, 136] on link "Nouvelle réservation" at bounding box center [779, 140] width 105 height 18
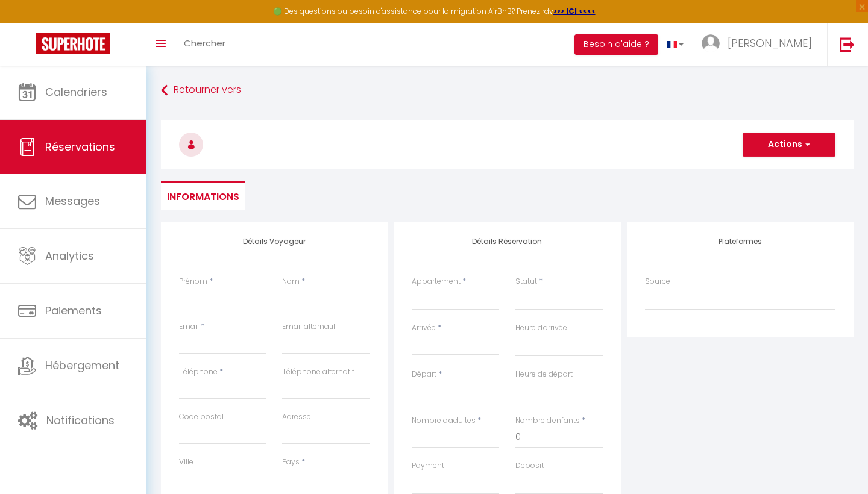
click at [242, 286] on div "Prénom *" at bounding box center [222, 292] width 87 height 33
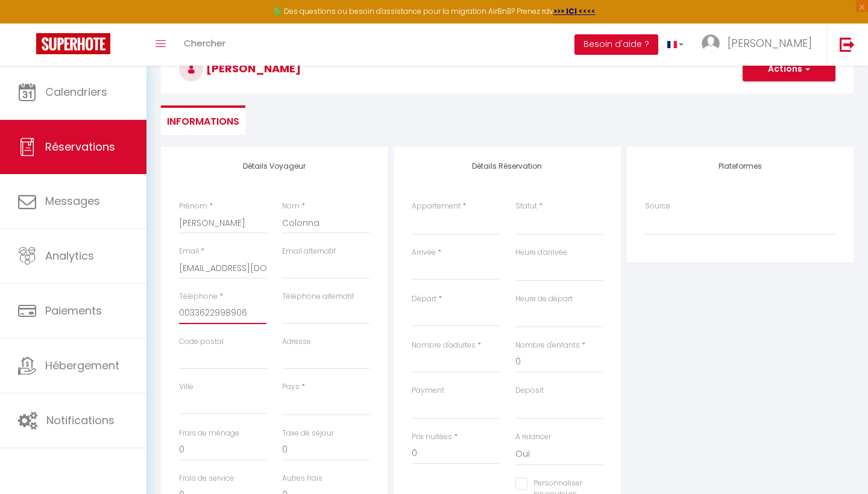
scroll to position [90, 0]
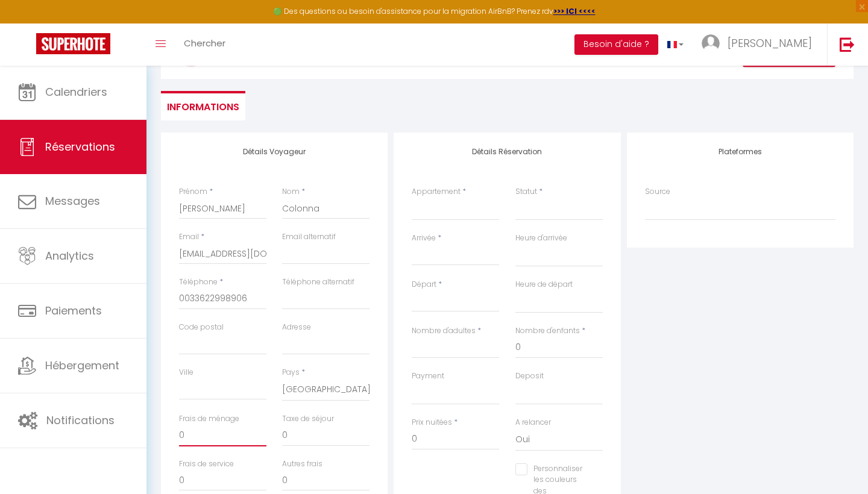
click at [231, 434] on input "0" at bounding box center [222, 436] width 87 height 22
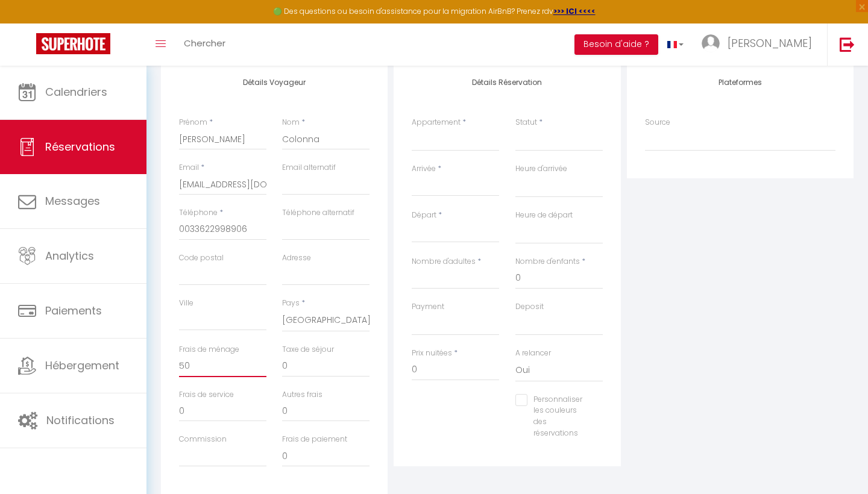
scroll to position [159, 0]
drag, startPoint x: 197, startPoint y: 362, endPoint x: 160, endPoint y: 362, distance: 36.8
click at [160, 362] on div "Détails Voyageur Prénom * Anthony Nom * Colonna Email * anto.dhc@gmail.com Emai…" at bounding box center [274, 278] width 233 height 431
click at [564, 151] on select "Confirmé Non Confirmé Annulé Annulé par le voyageur No Show Request" at bounding box center [558, 139] width 87 height 23
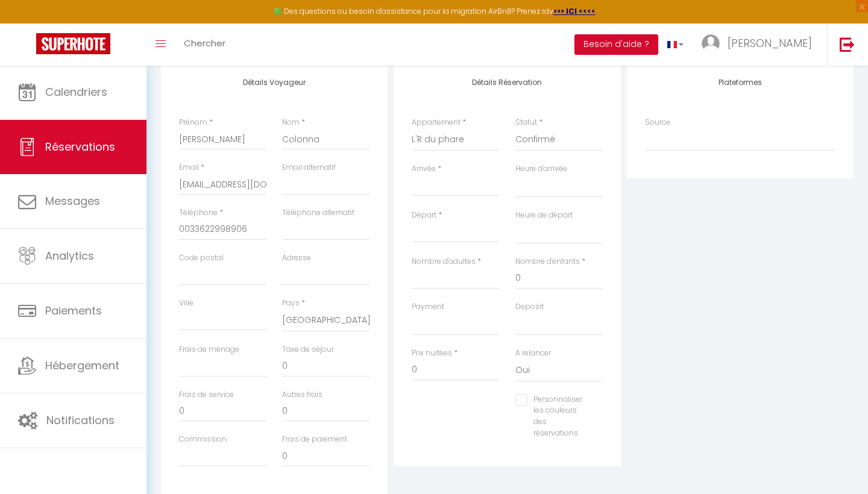
click at [475, 177] on div "< Oct 2025 > Dim Lun Mar Mer Jeu Ven Sam 1 2 3 4 5 6 7 8 9 10 11 12 13 14 15 16…" at bounding box center [455, 186] width 87 height 22
click at [455, 191] on input "Arrivée" at bounding box center [455, 187] width 87 height 16
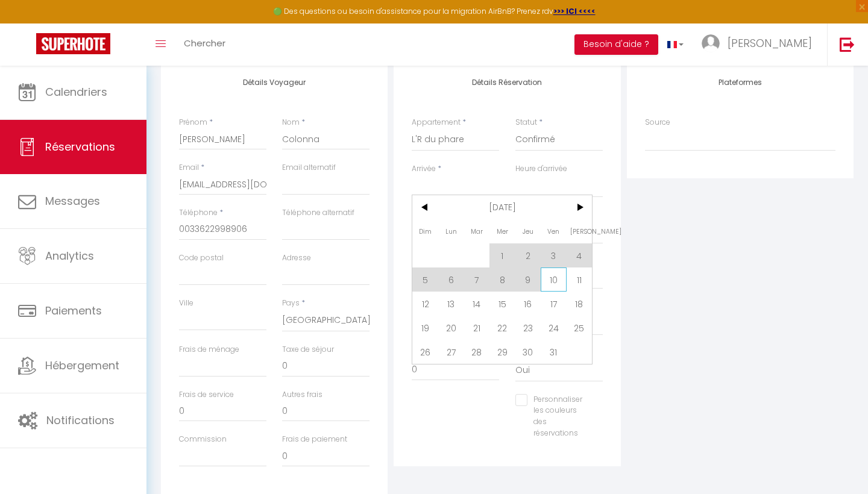
click at [554, 283] on span "10" at bounding box center [553, 280] width 26 height 24
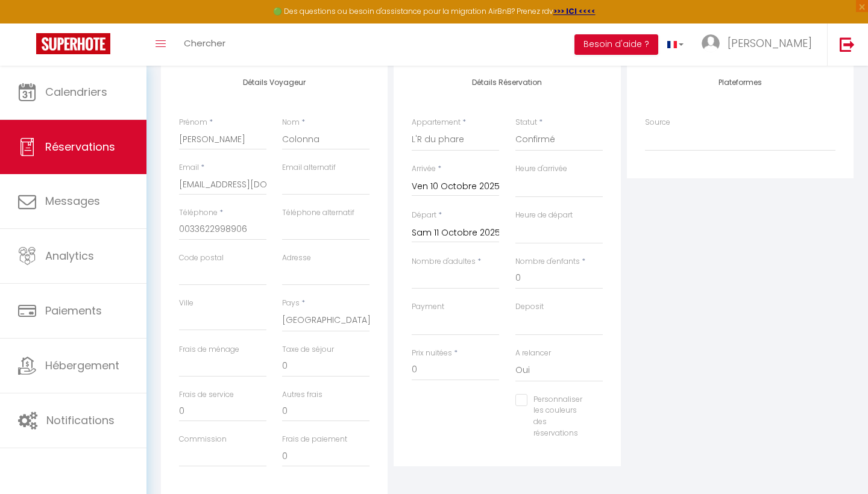
click at [489, 225] on input "Sam 11 Octobre 2025" at bounding box center [455, 233] width 87 height 16
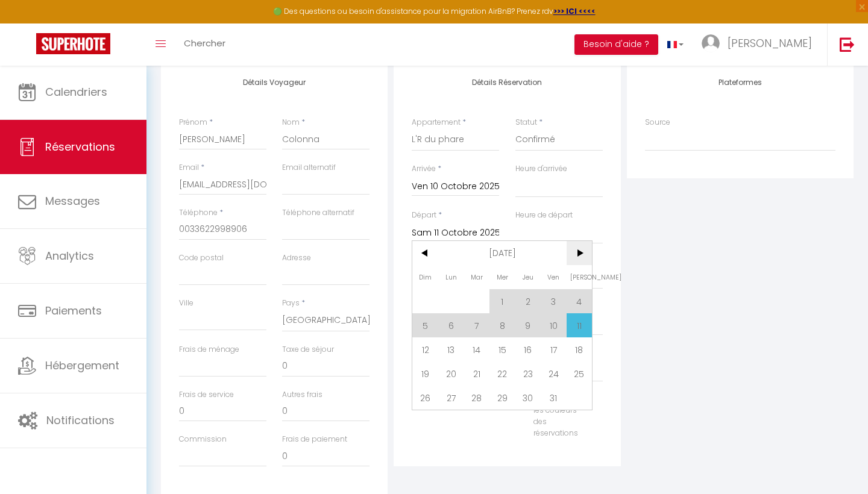
click at [580, 253] on span ">" at bounding box center [579, 253] width 26 height 24
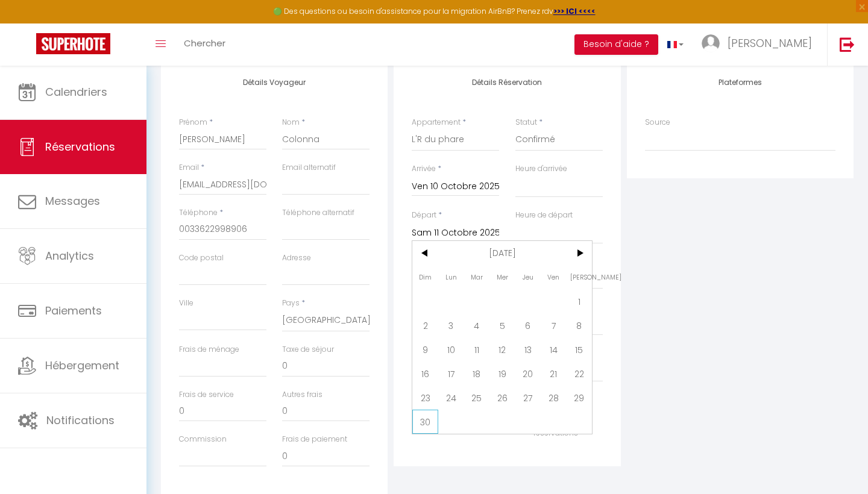
click at [423, 425] on span "30" at bounding box center [425, 422] width 26 height 24
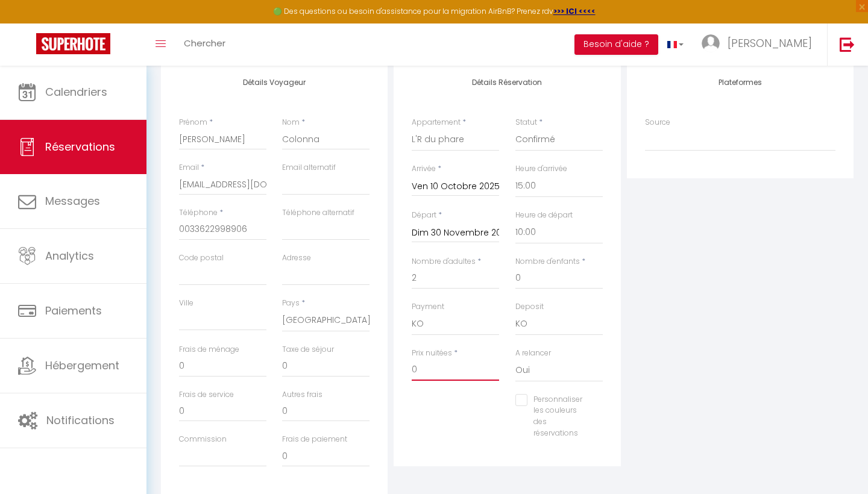
click at [449, 360] on input "0" at bounding box center [455, 370] width 87 height 22
click at [438, 230] on input "Dim 30 Novembre 2025" at bounding box center [455, 233] width 87 height 16
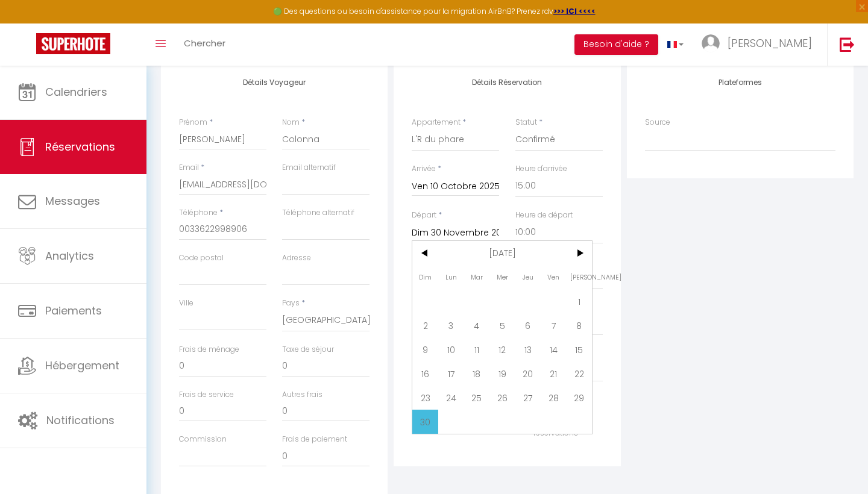
click at [630, 205] on div "Plateformes Source Direct Airbnb.com Booking.com Chalet montagne Expedia Gite d…" at bounding box center [740, 278] width 233 height 431
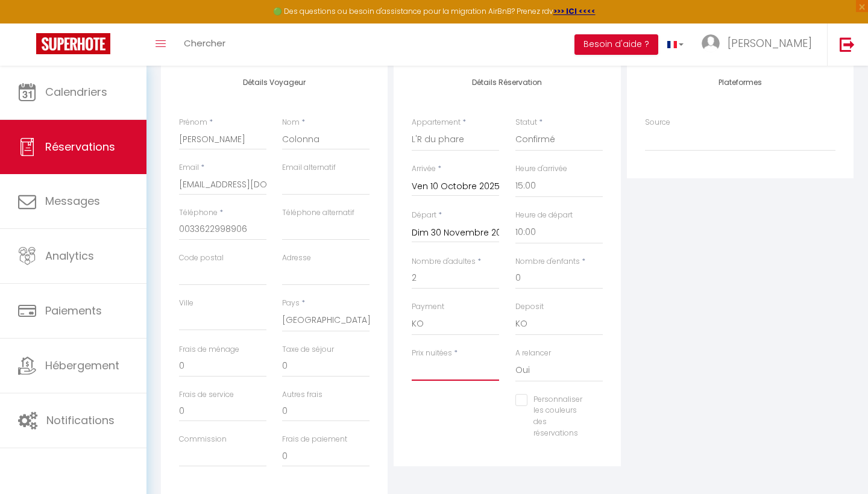
click at [439, 365] on input "Prix nuitées" at bounding box center [455, 370] width 87 height 22
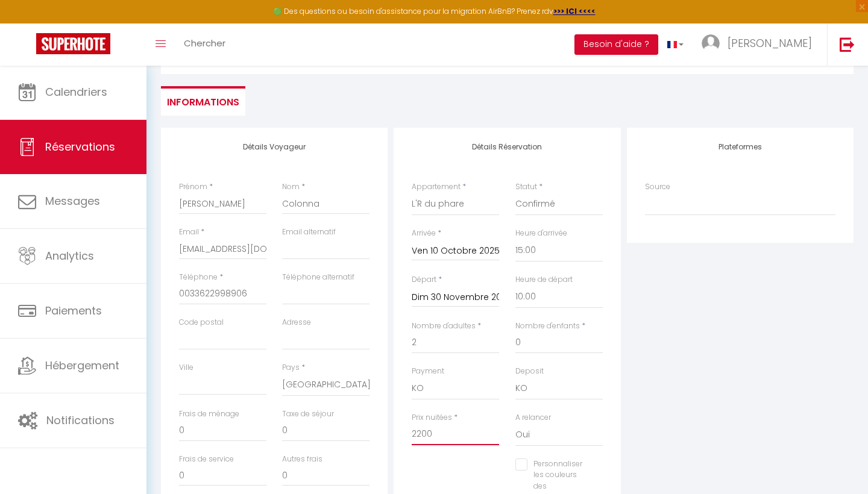
scroll to position [59, 0]
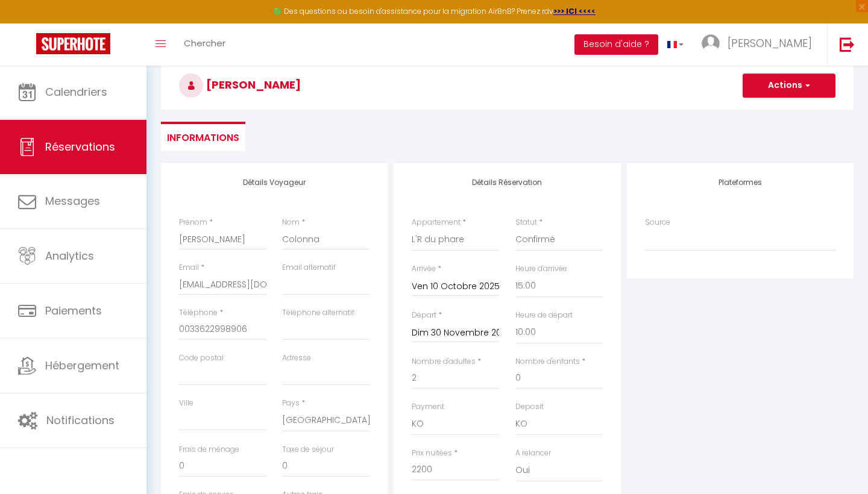
click at [788, 86] on button "Actions" at bounding box center [788, 86] width 93 height 24
click at [775, 108] on link "Enregistrer" at bounding box center [776, 112] width 95 height 16
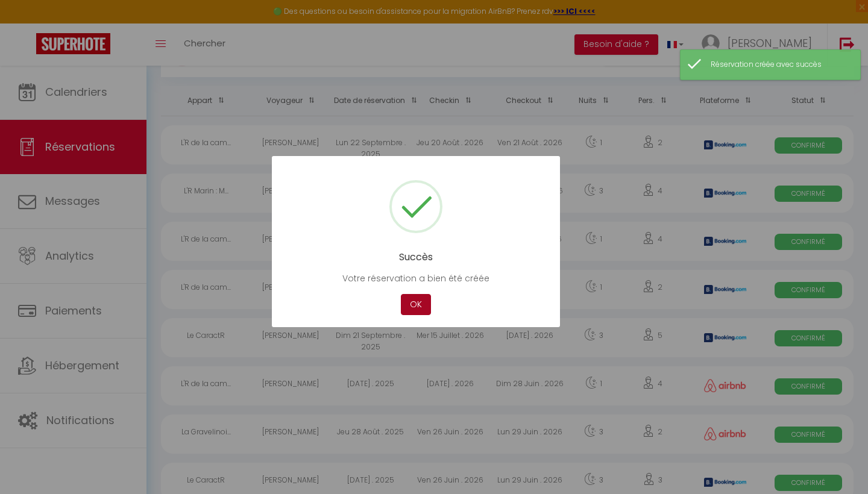
click at [413, 301] on button "OK" at bounding box center [416, 304] width 30 height 21
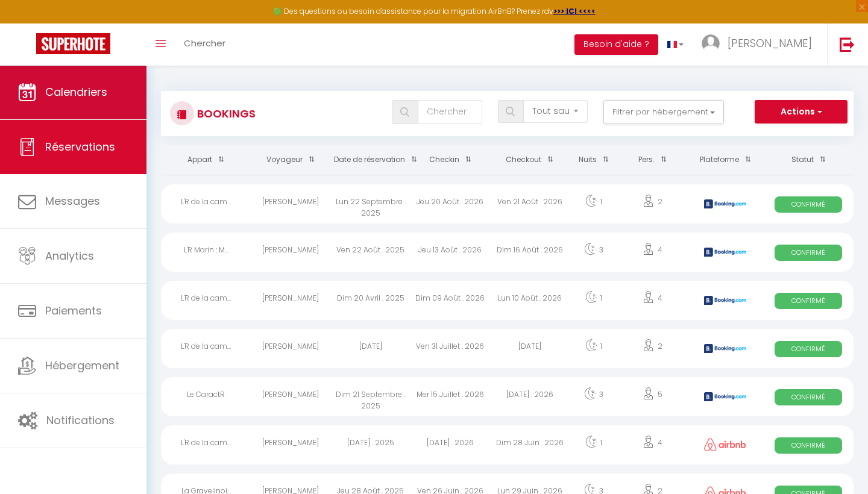
click at [123, 102] on link "Calendriers" at bounding box center [73, 92] width 146 height 54
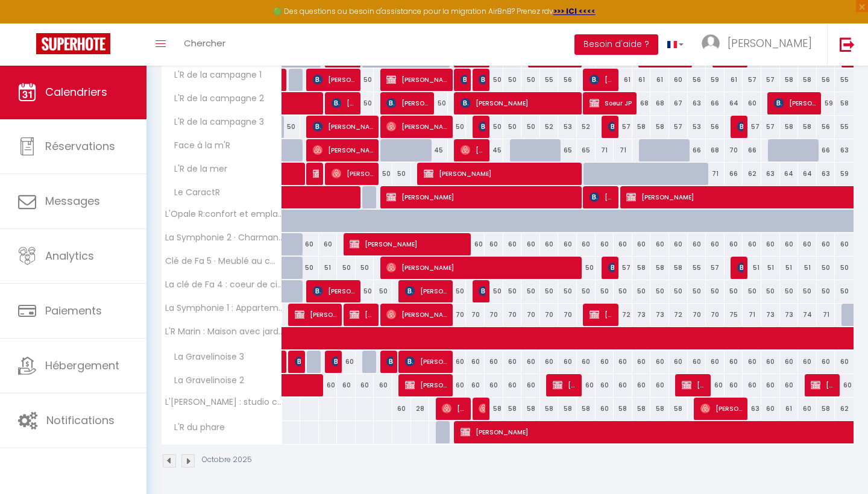
scroll to position [228, 0]
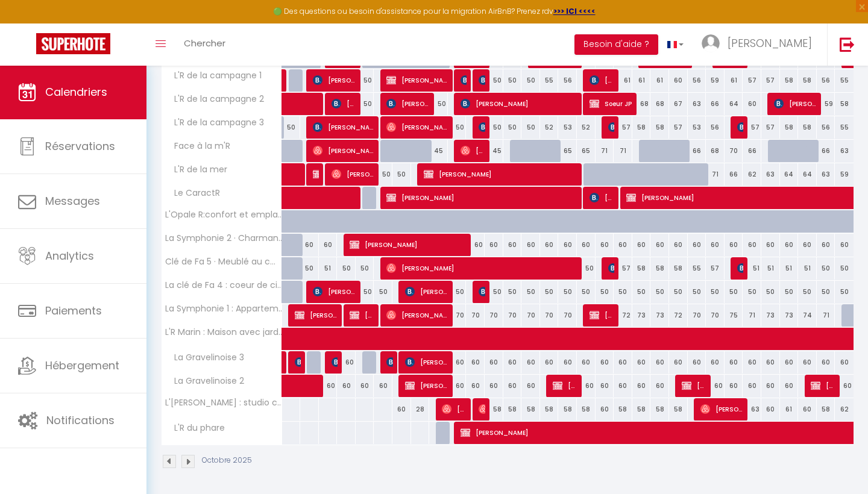
click at [205, 427] on span "L'R du phare" at bounding box center [195, 428] width 64 height 13
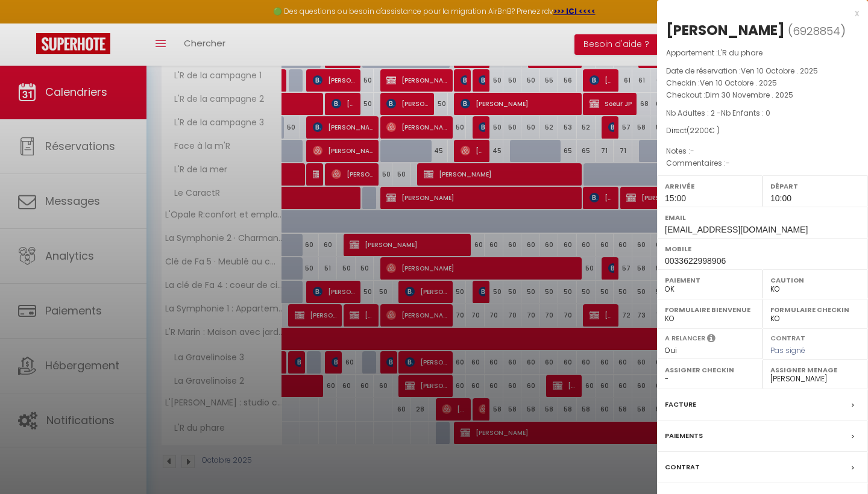
click at [687, 465] on label "Contrat" at bounding box center [682, 467] width 35 height 13
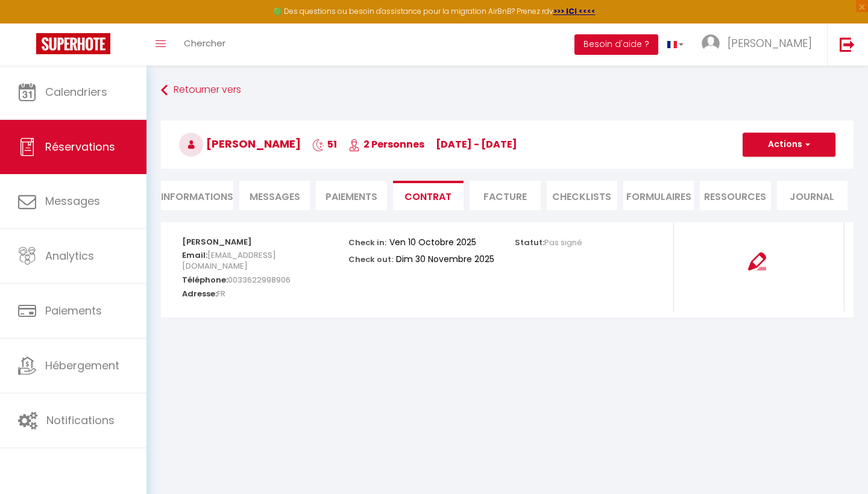
click at [757, 264] on img at bounding box center [757, 261] width 18 height 18
click at [807, 149] on span "button" at bounding box center [805, 144] width 7 height 11
click at [789, 185] on link "Envoyer le contrat" at bounding box center [779, 187] width 101 height 16
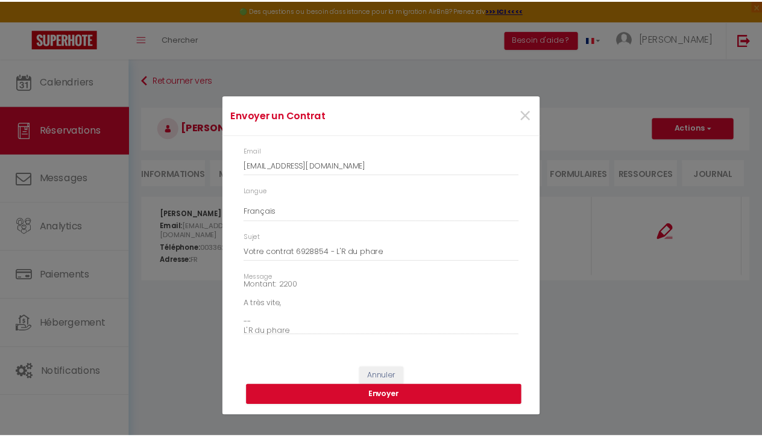
scroll to position [131, 0]
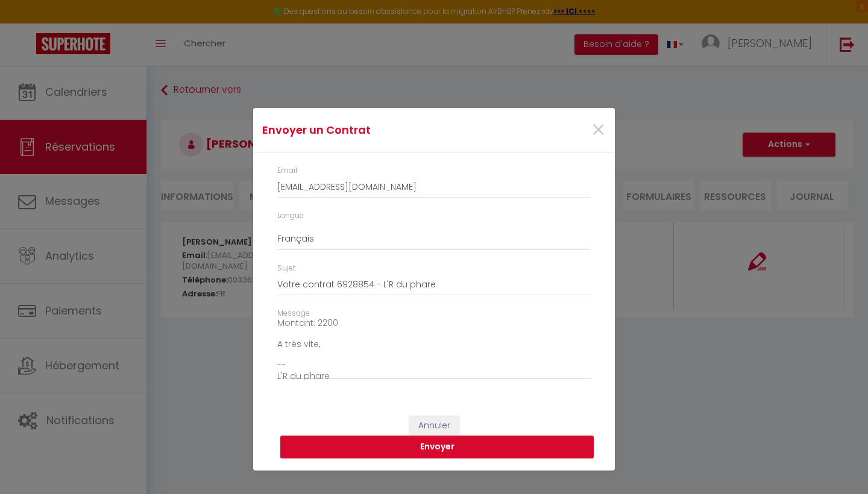
click at [425, 451] on button "Envoyer" at bounding box center [436, 447] width 313 height 23
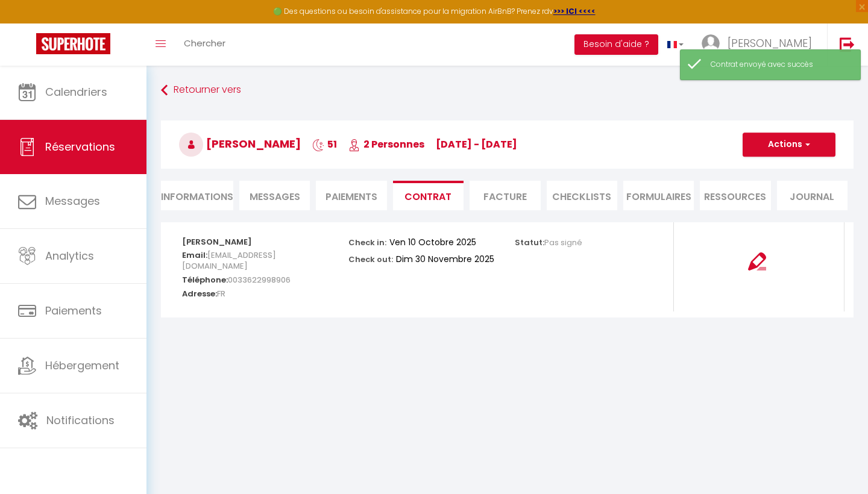
click at [337, 199] on li "Paiements" at bounding box center [351, 196] width 70 height 30
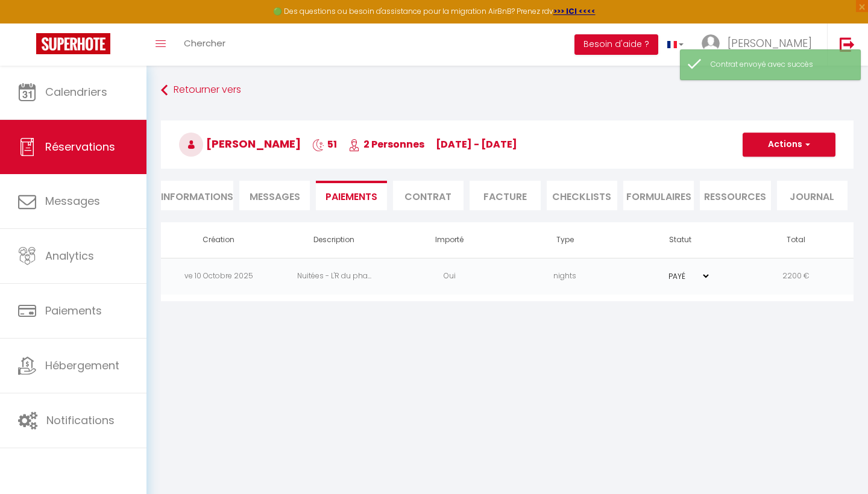
click at [798, 142] on button "Actions" at bounding box center [788, 145] width 93 height 24
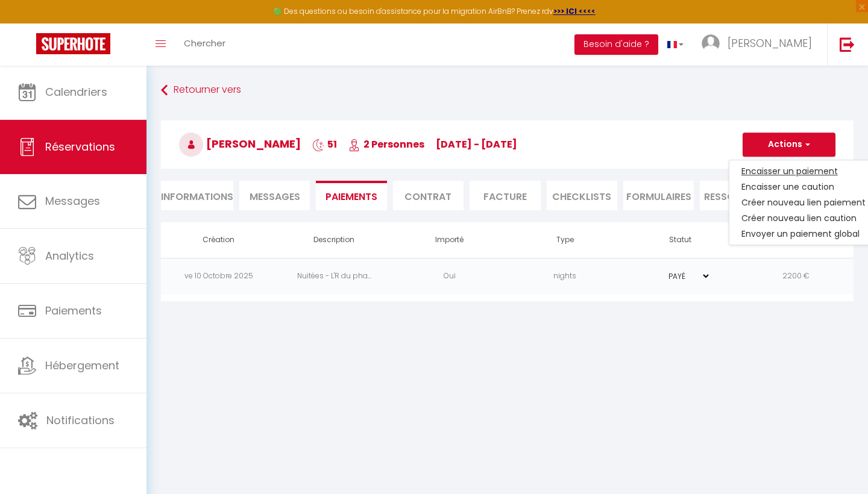
click at [790, 169] on link "Encaisser un paiement" at bounding box center [803, 171] width 148 height 16
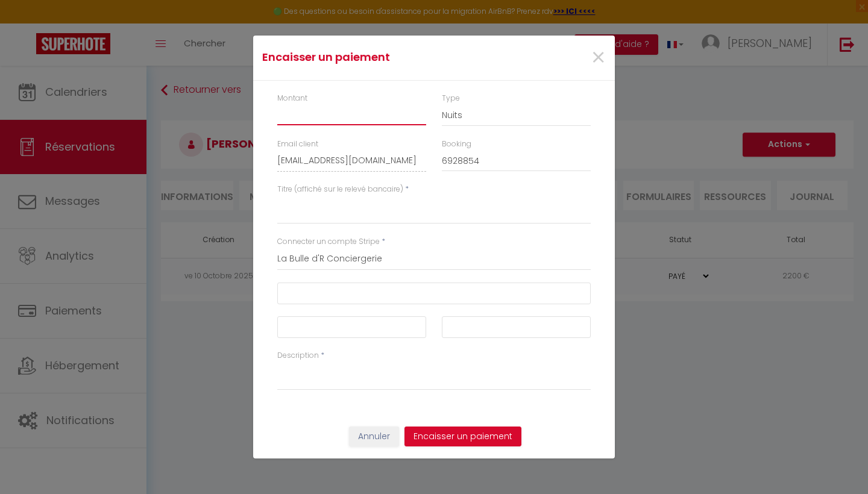
click at [337, 118] on input "Montant" at bounding box center [351, 115] width 149 height 22
click at [384, 433] on button "Annuler" at bounding box center [374, 437] width 50 height 20
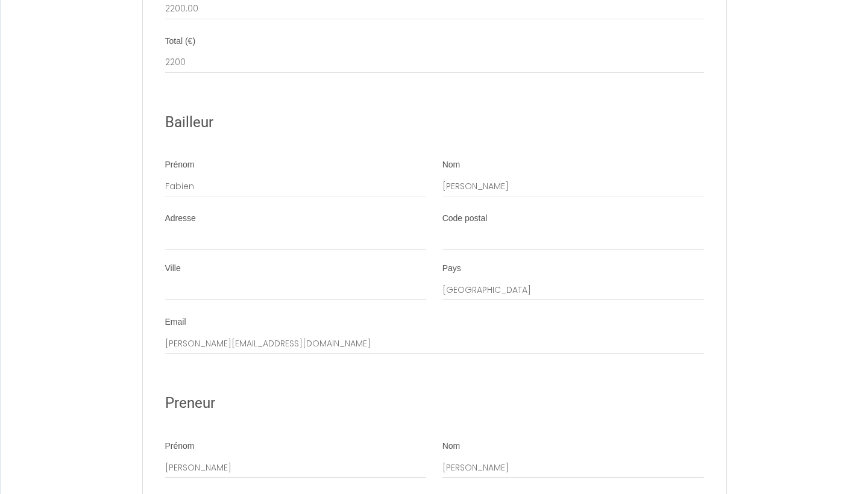
scroll to position [1408, 0]
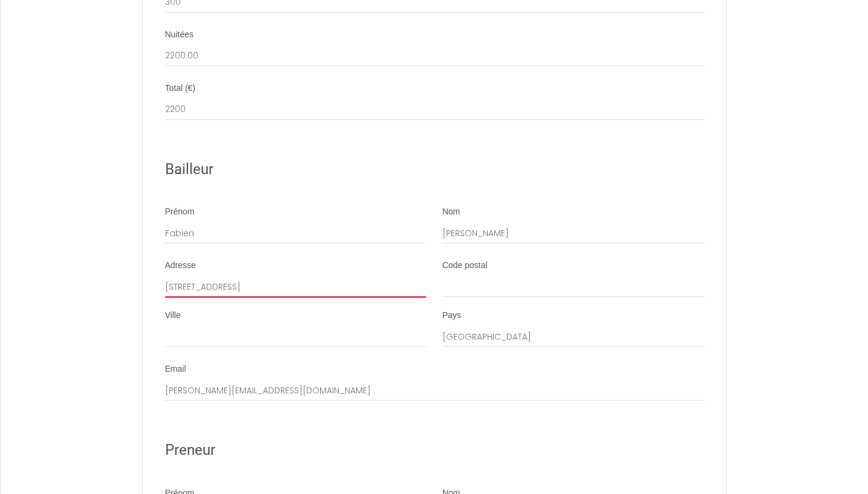
type input "[STREET_ADDRESS]"
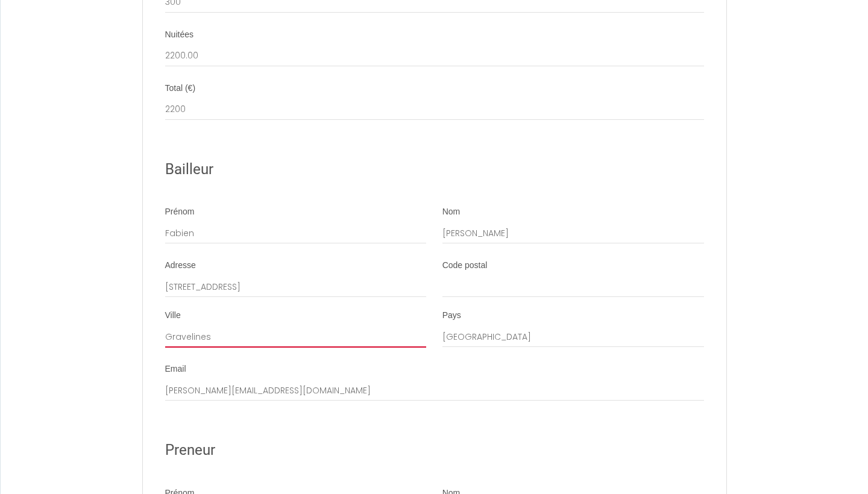
type input "Gravelines"
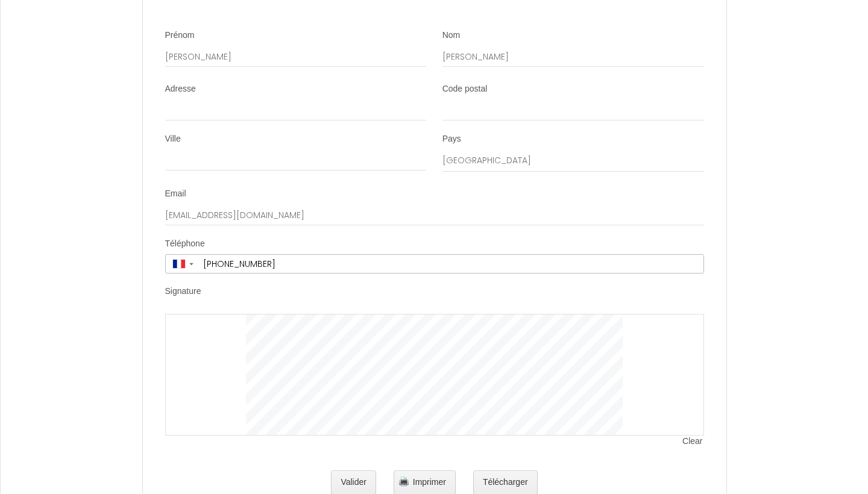
scroll to position [1865, 0]
click at [381, 410] on li "Signature Clear" at bounding box center [434, 374] width 582 height 174
type input "59820"
click at [349, 472] on button "Valider" at bounding box center [353, 484] width 45 height 24
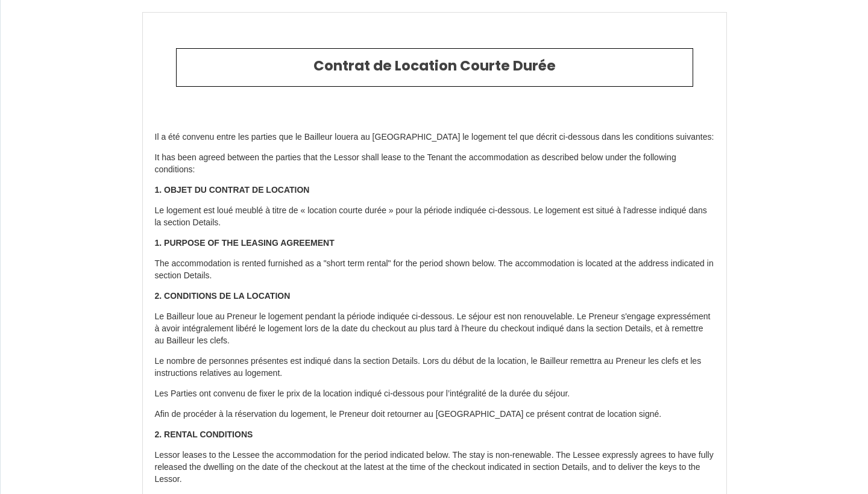
scroll to position [0, 0]
